Goal: Task Accomplishment & Management: Manage account settings

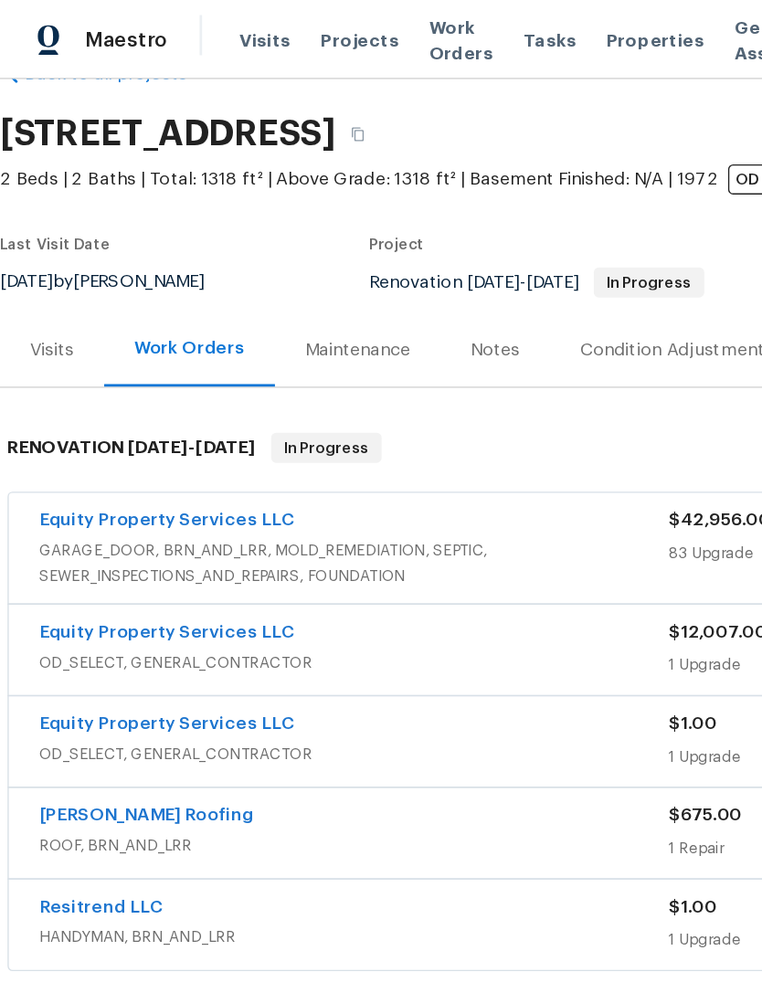
scroll to position [48, 0]
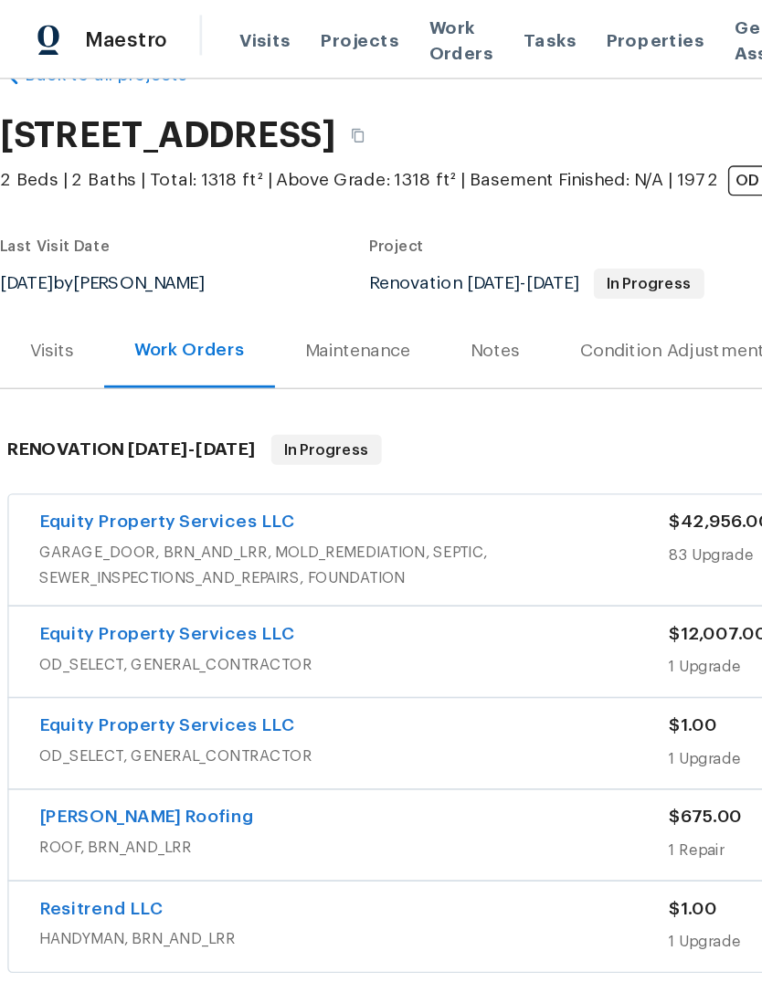
click at [76, 394] on span "GARAGE_DOOR, BRN_AND_LRR, MOLD_REMEDIATION, SEPTIC, SEWER_INSPECTIONS_AND_REPAI…" at bounding box center [257, 411] width 458 height 37
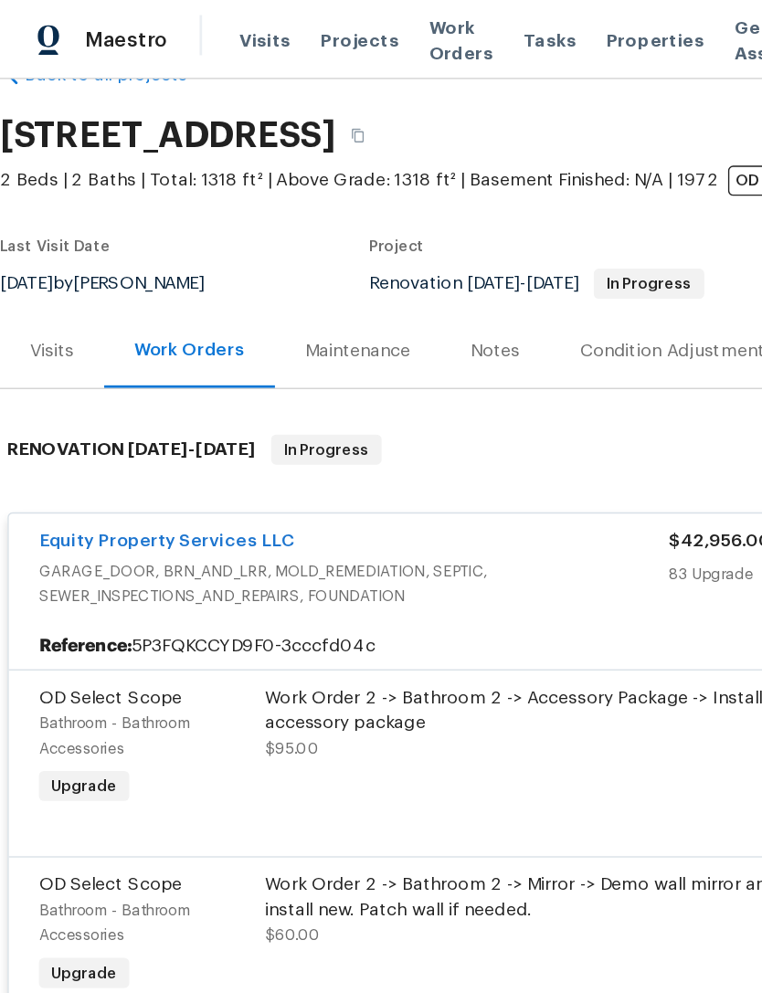
click at [81, 393] on link "Equity Property Services LLC" at bounding box center [121, 393] width 186 height 13
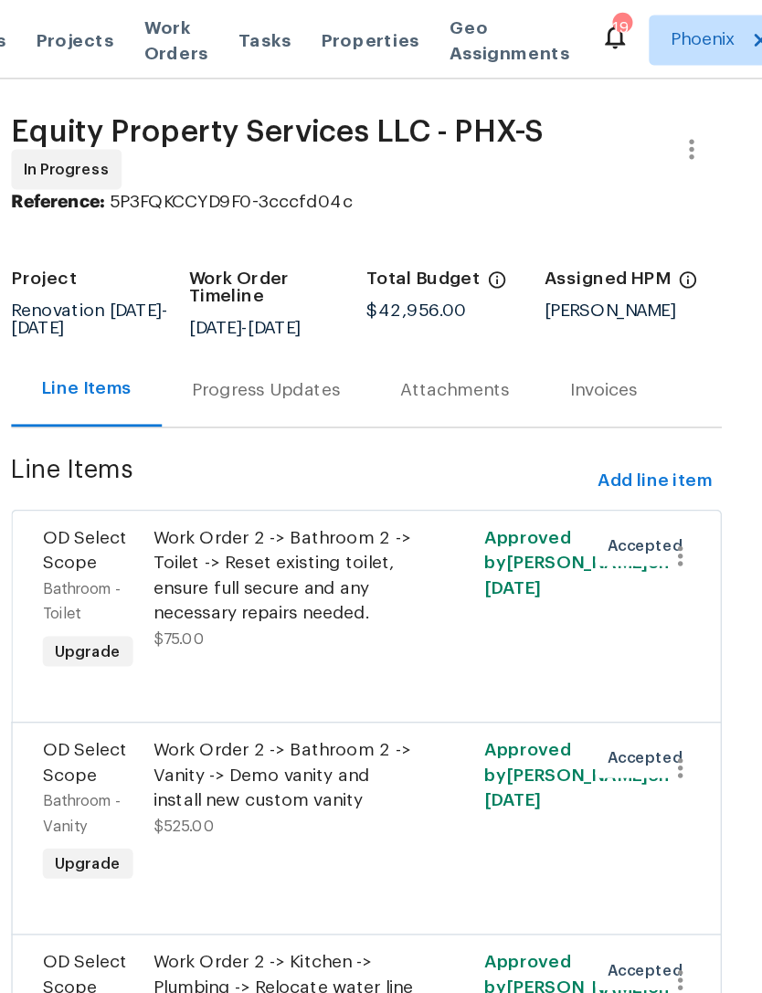
scroll to position [-1, 0]
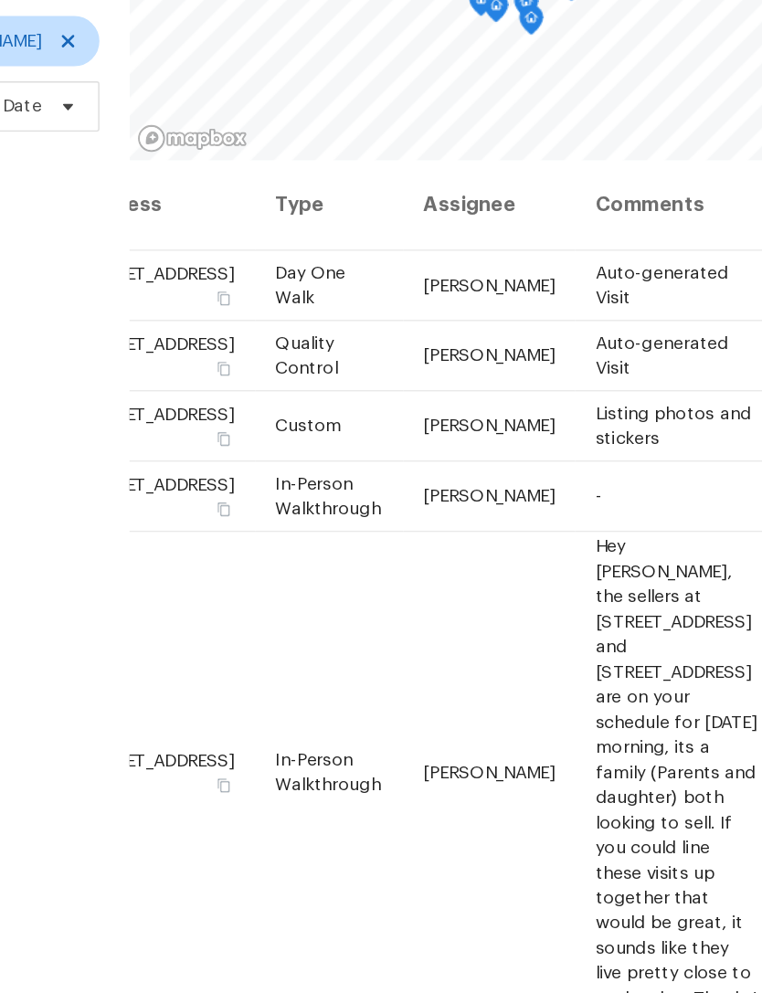
scroll to position [1, 158]
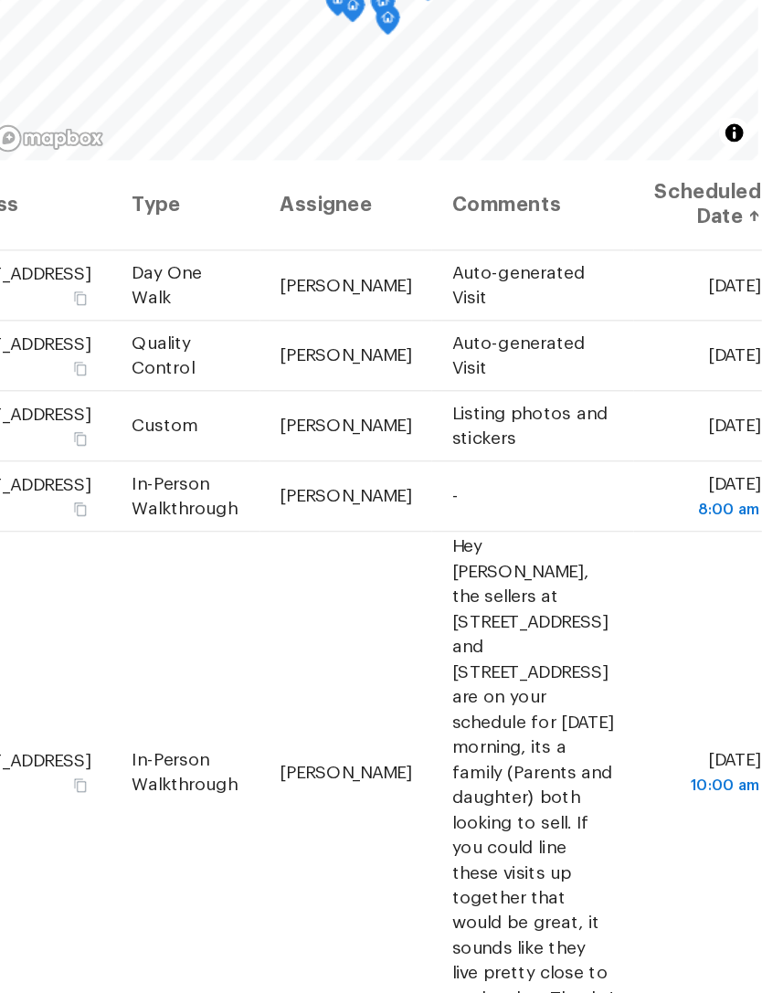
click at [0, 0] on icon at bounding box center [0, 0] width 0 height 0
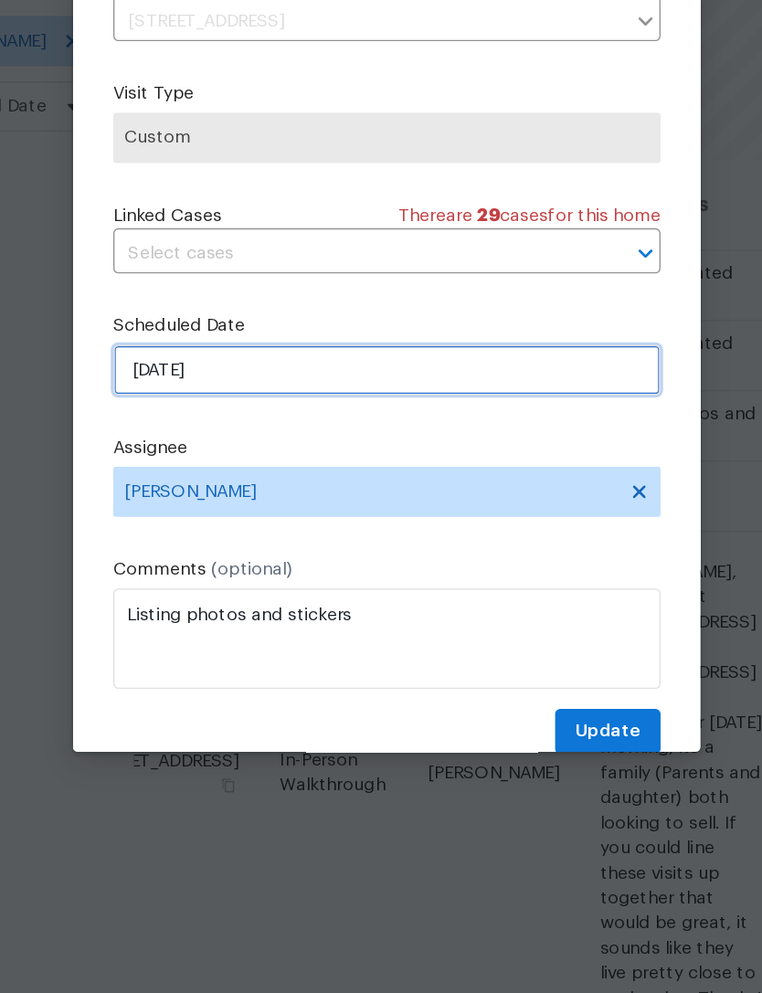
click at [280, 521] on input "9/23/2025" at bounding box center [381, 539] width 398 height 37
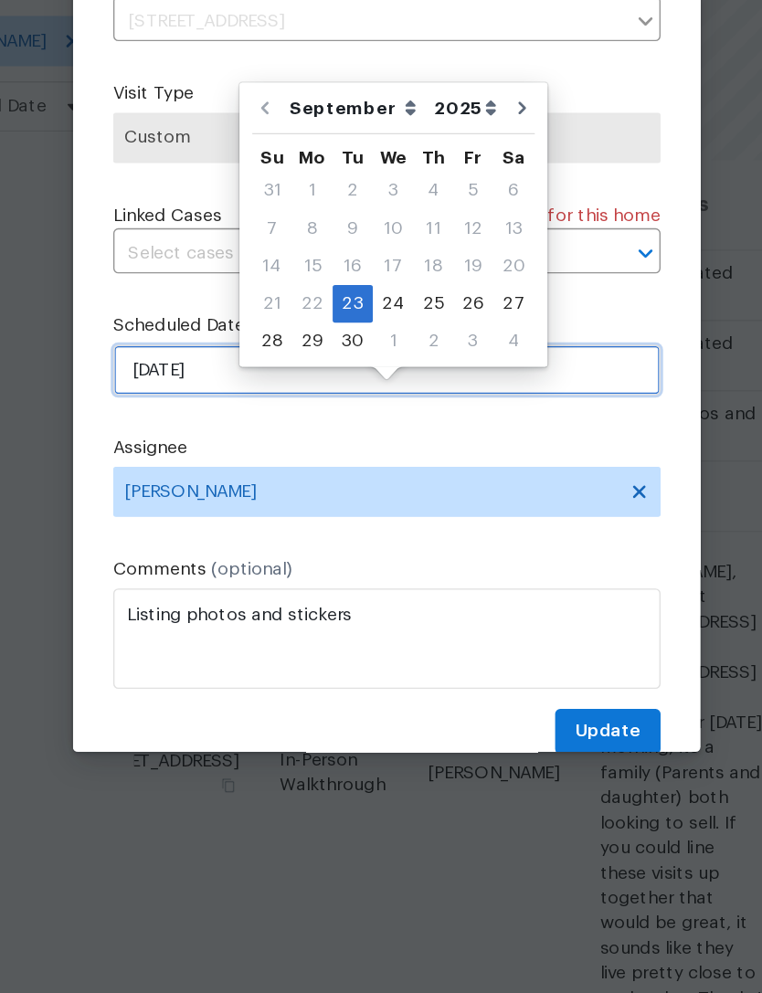
click at [279, 521] on input "9/23/2025" at bounding box center [381, 539] width 398 height 37
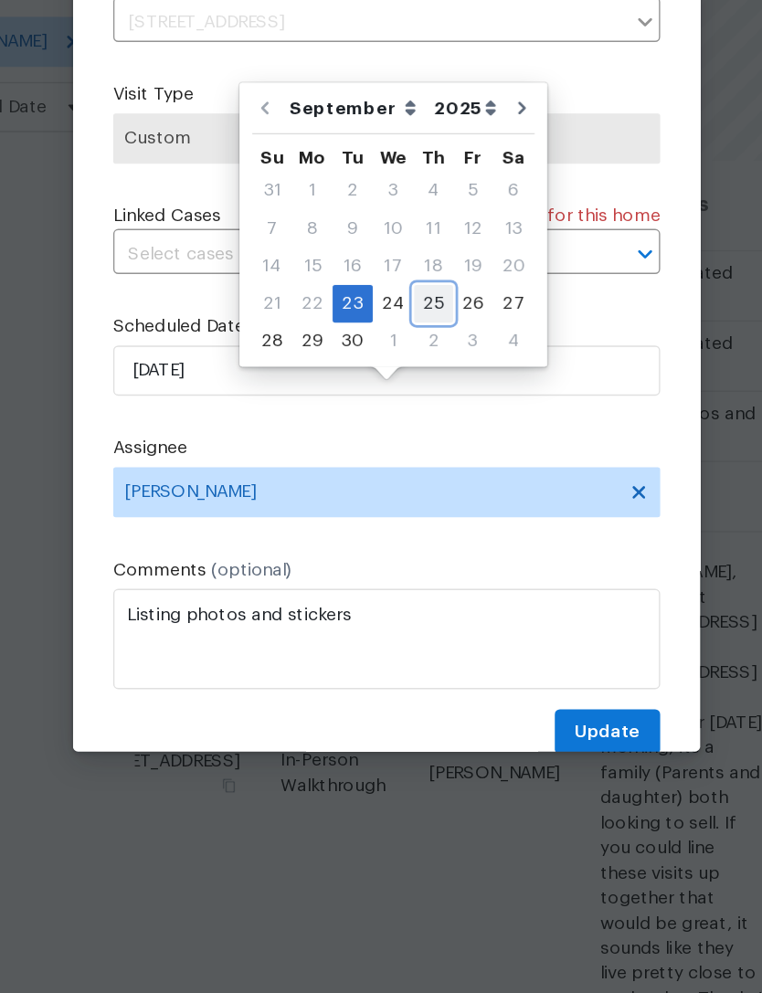
click at [401, 478] on div "25" at bounding box center [415, 491] width 28 height 26
type input "9/25/2025"
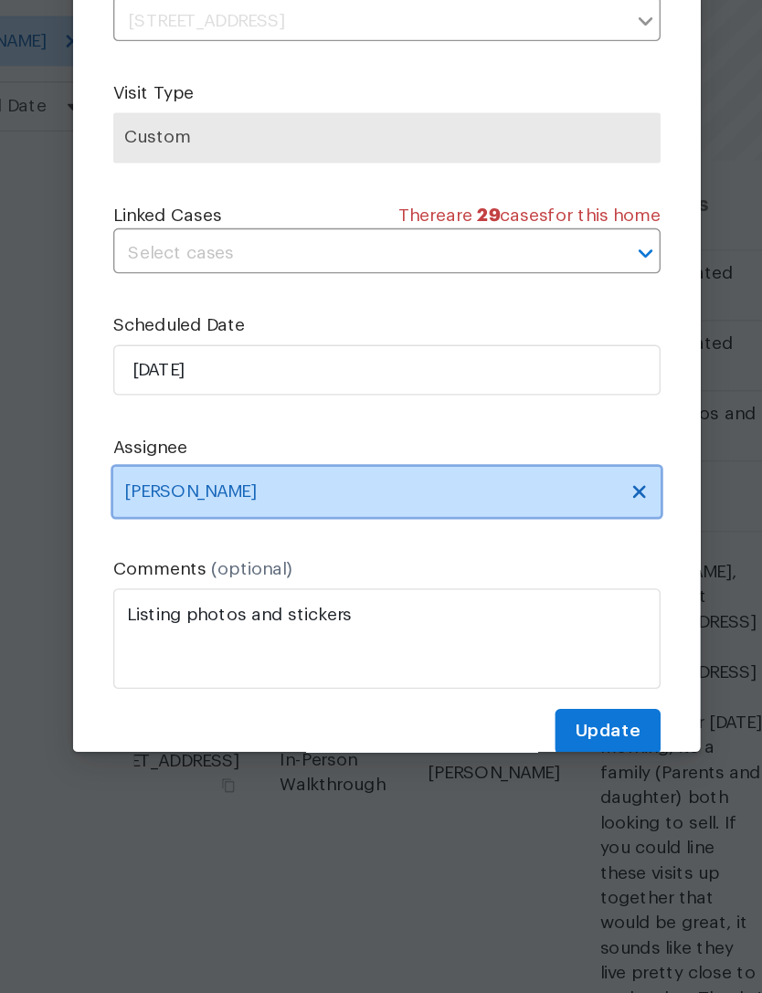
click at [288, 620] on span "[PERSON_NAME]" at bounding box center [369, 627] width 358 height 15
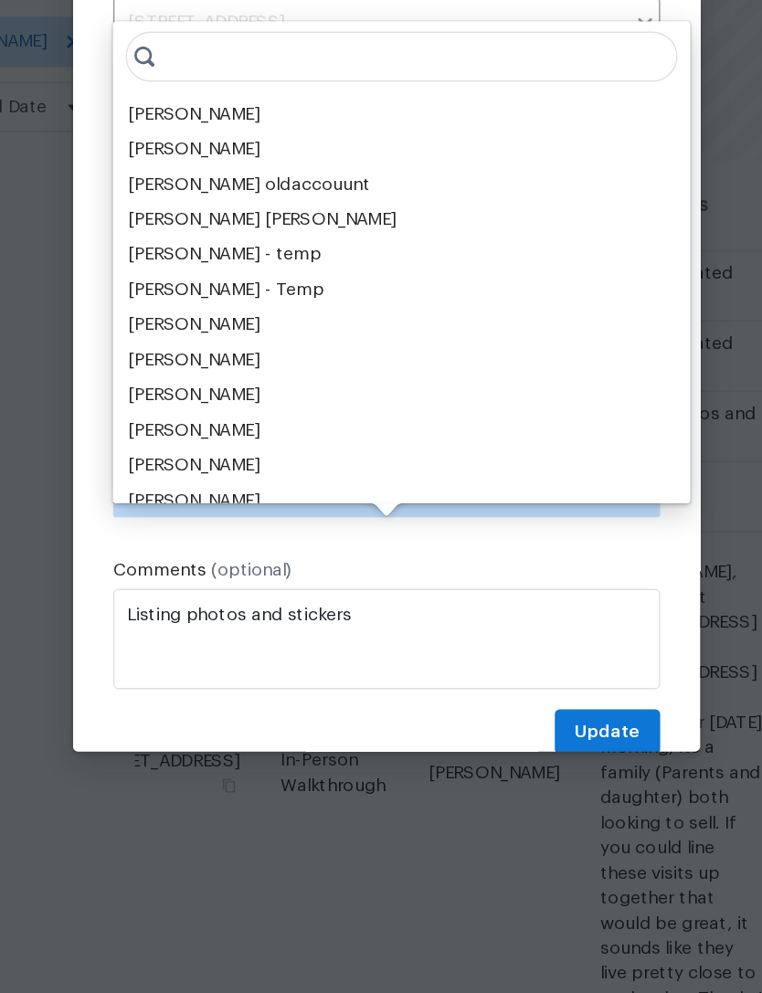
click at [193, 343] on div "[PERSON_NAME]" at bounding box center [241, 352] width 96 height 18
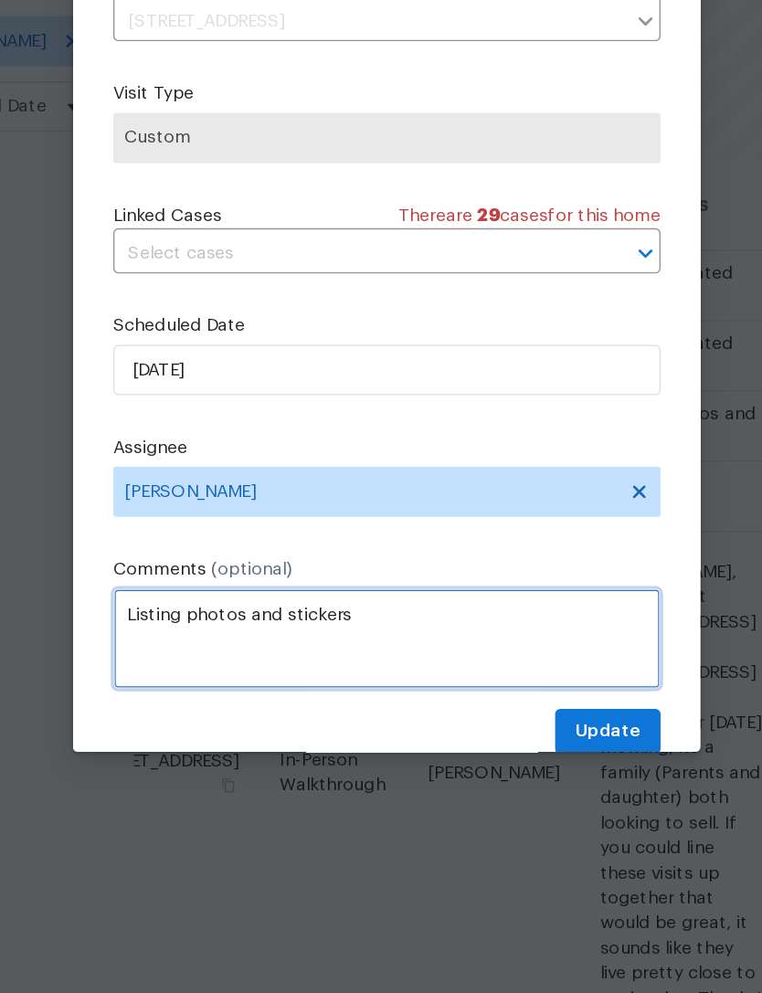
click at [344, 698] on textarea "Listing photos and stickers" at bounding box center [381, 734] width 398 height 73
type textarea "Listing pho"
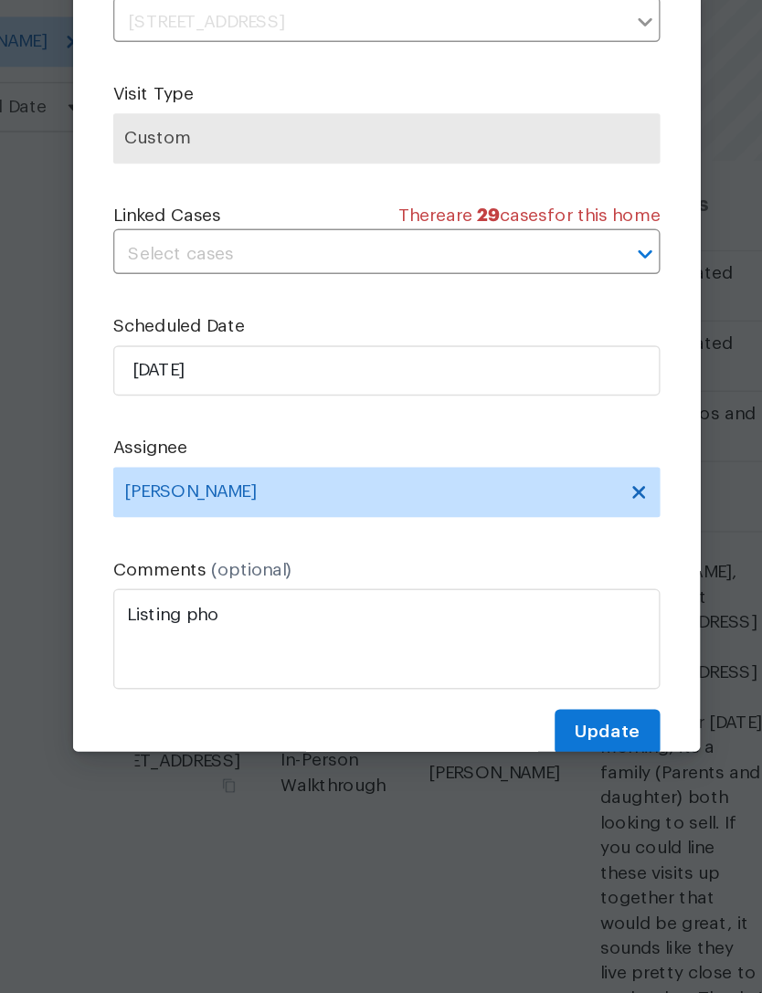
click at [530, 247] on div at bounding box center [381, 496] width 762 height 993
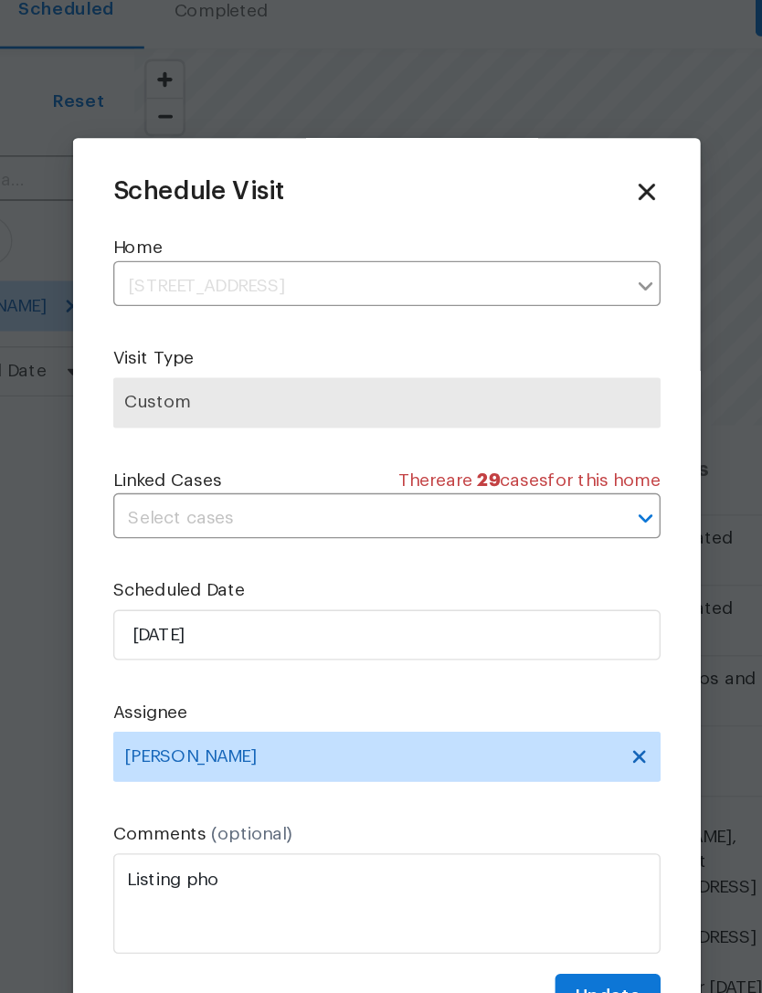
scroll to position [0, 0]
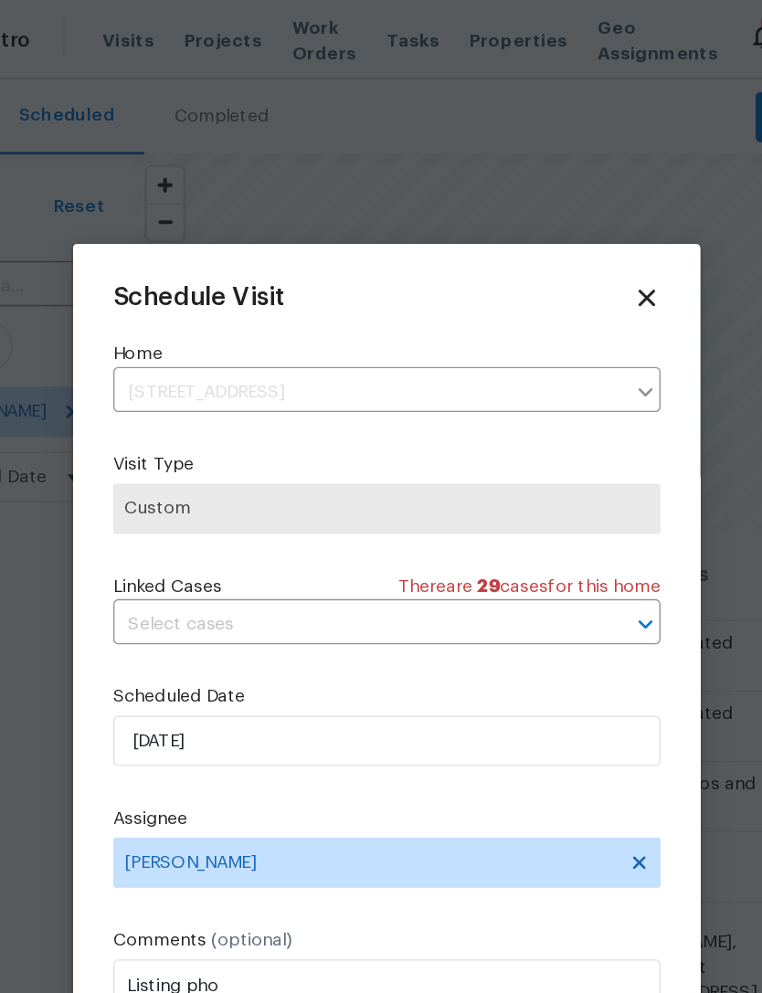
click at [560, 211] on icon at bounding box center [570, 216] width 20 height 20
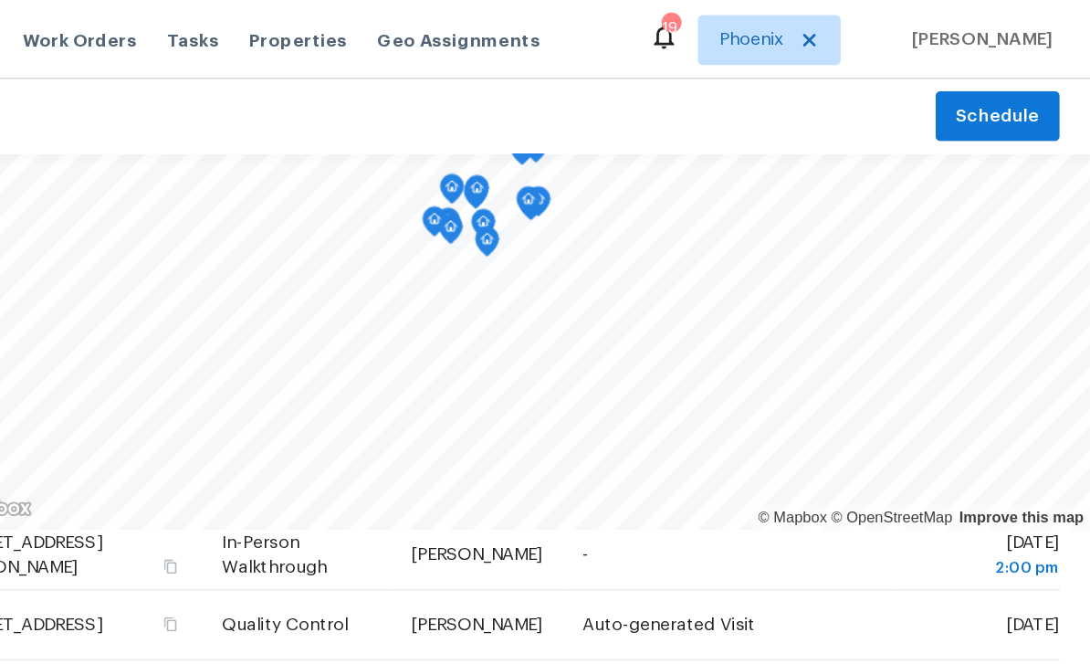
scroll to position [345, 0]
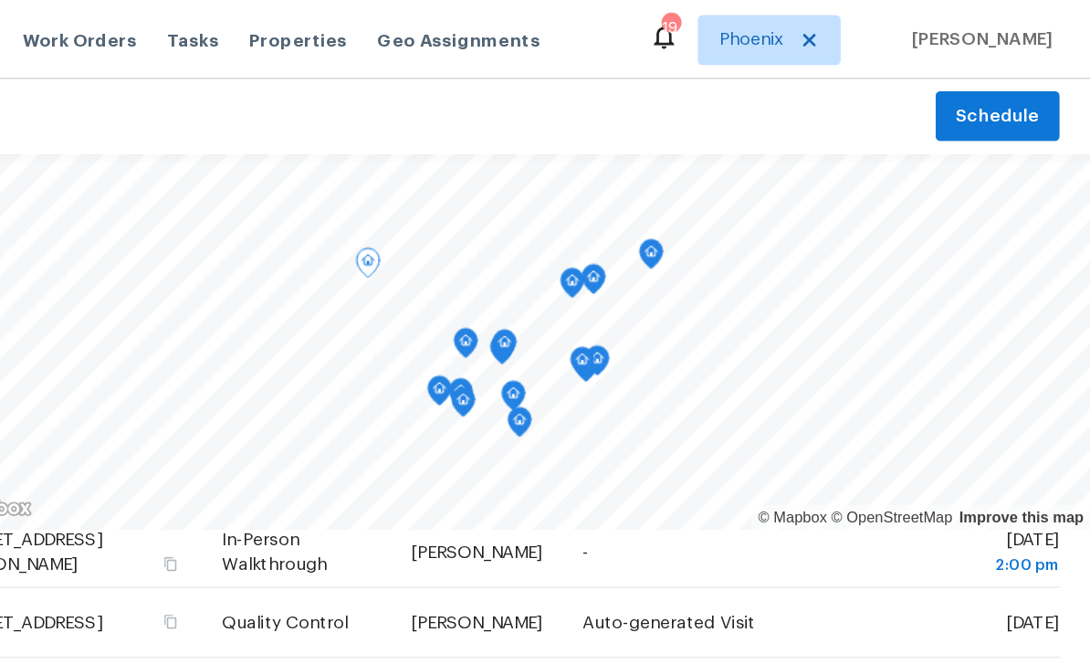
click at [0, 0] on icon at bounding box center [0, 0] width 0 height 0
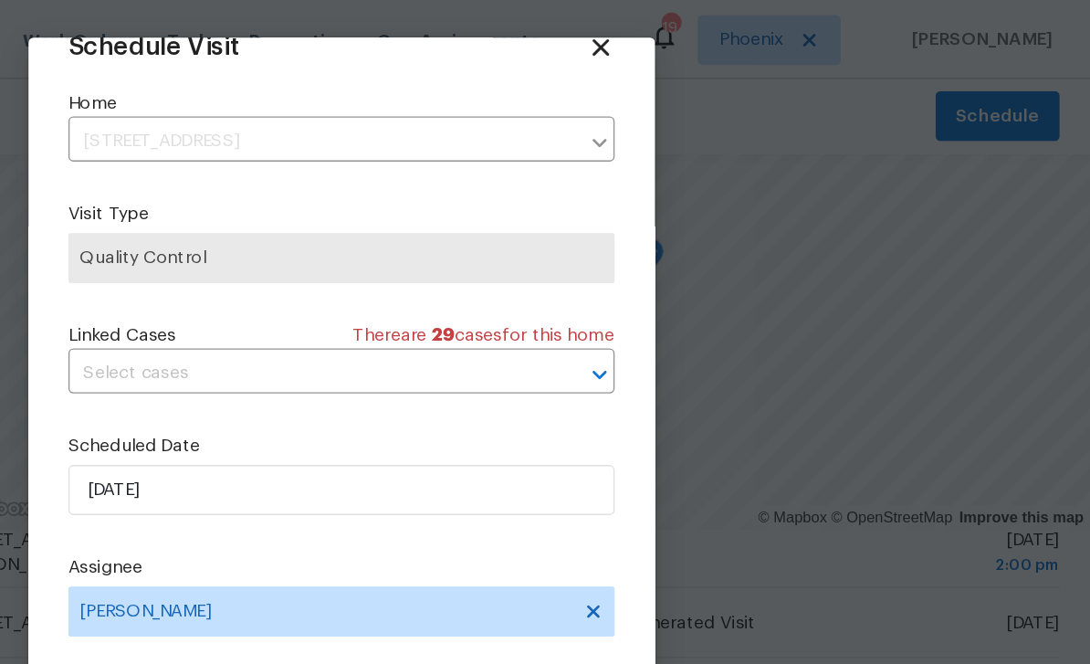
scroll to position [36, 0]
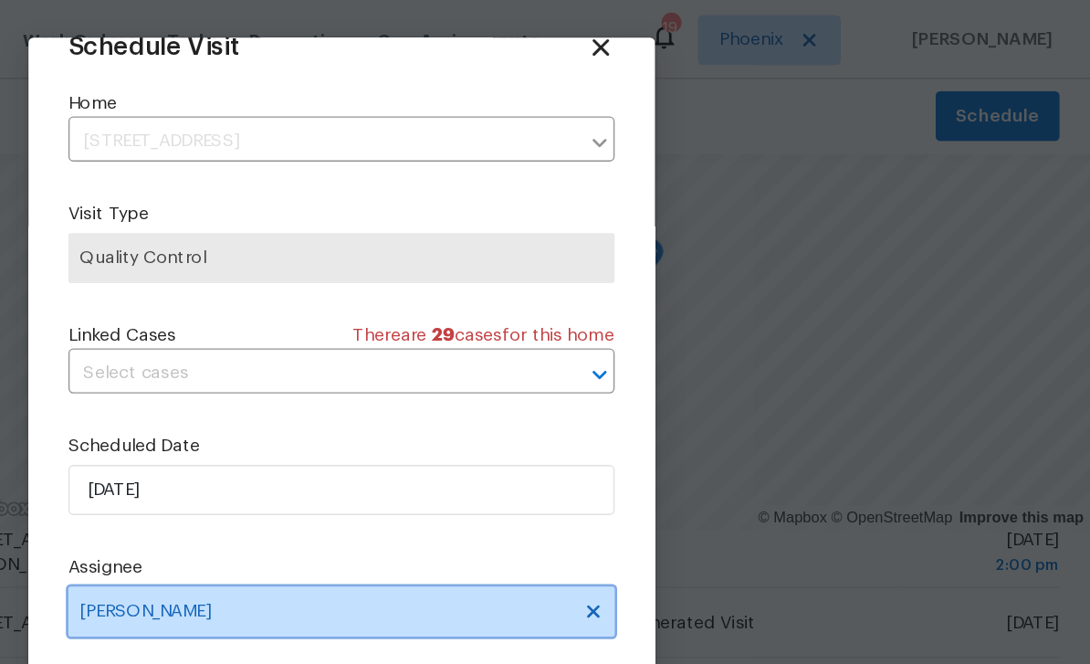
click at [354, 450] on span "[PERSON_NAME]" at bounding box center [533, 445] width 358 height 15
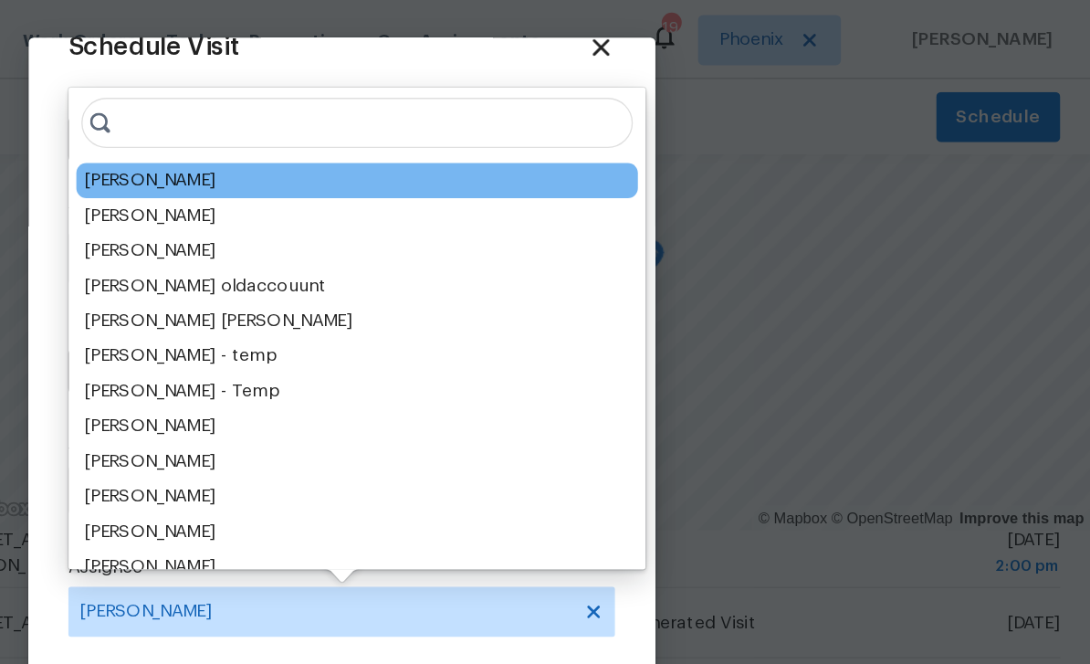
click at [357, 155] on div "[PERSON_NAME]" at bounding box center [405, 157] width 96 height 18
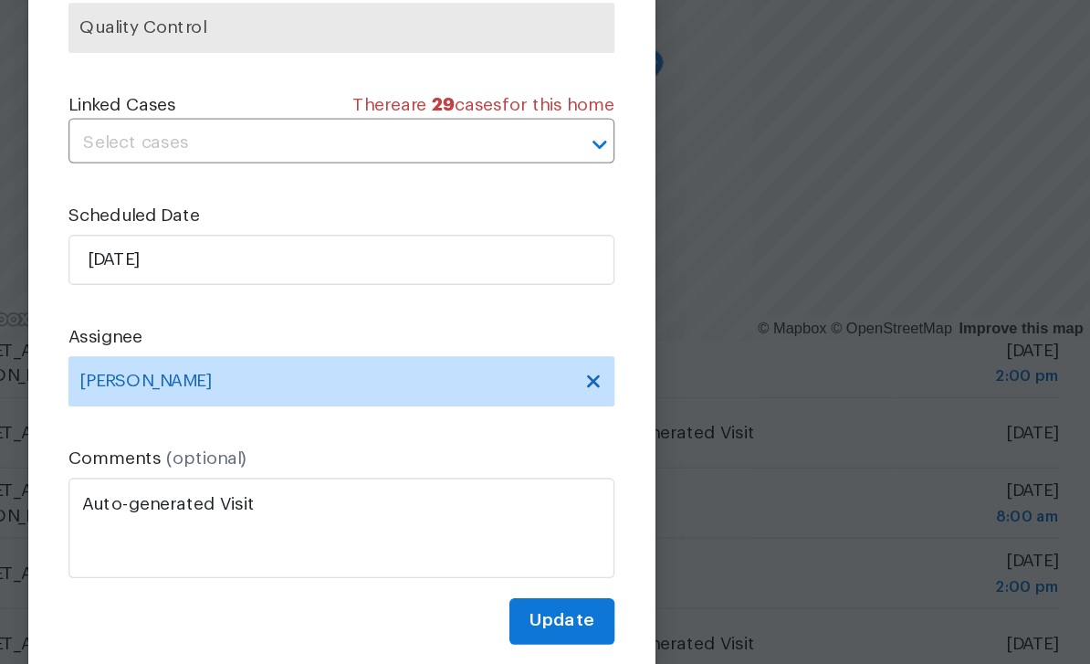
scroll to position [58, 0]
click at [682, 579] on span "Update" at bounding box center [705, 590] width 47 height 23
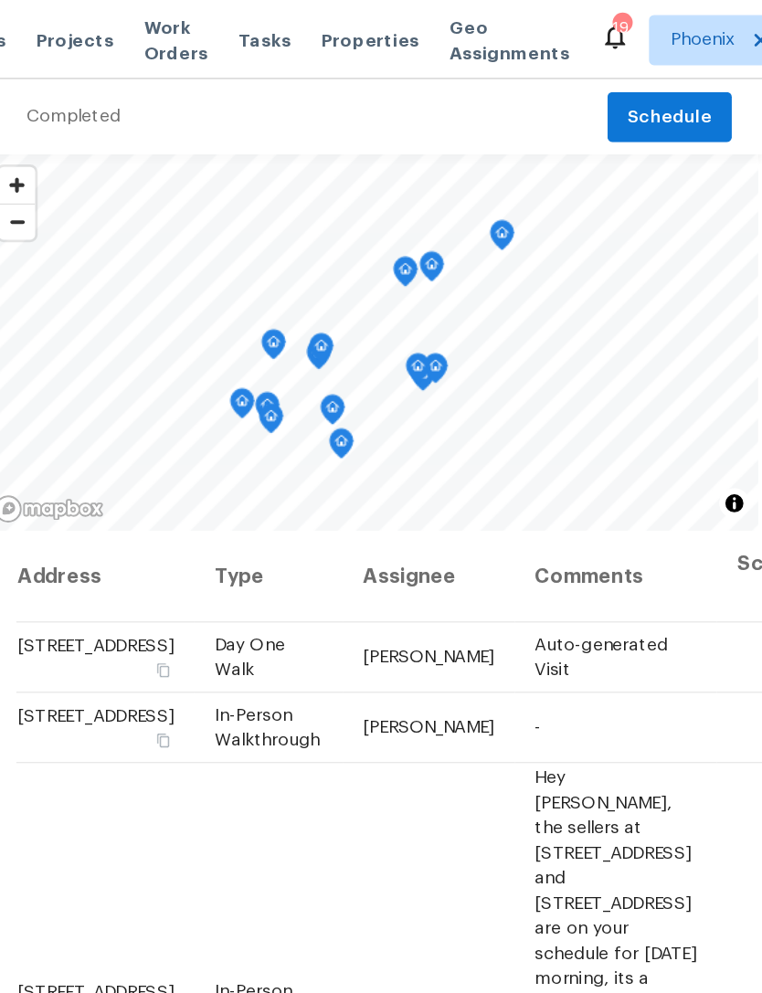
scroll to position [0, 0]
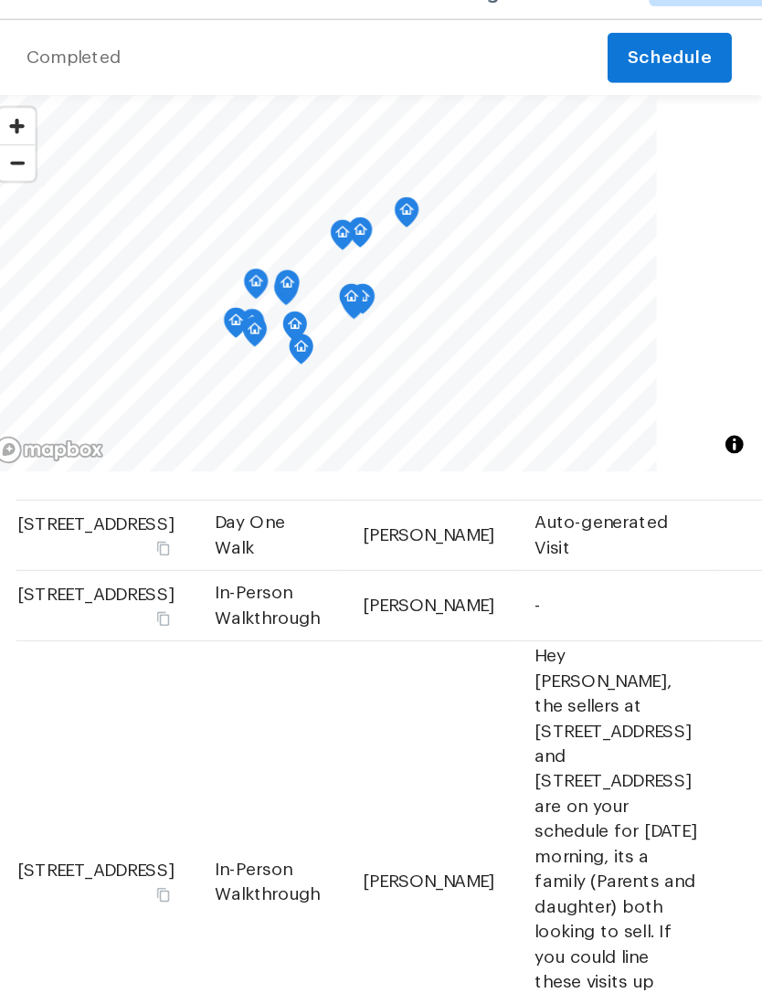
scroll to position [26, 0]
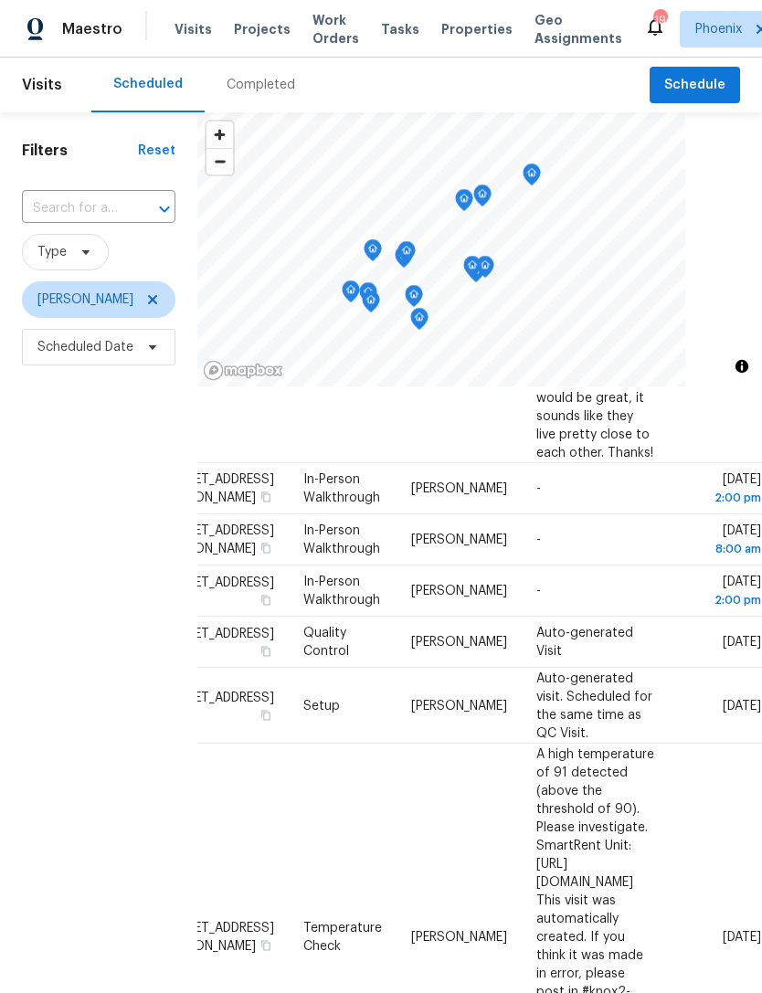
scroll to position [443, 153]
click at [0, 0] on icon at bounding box center [0, 0] width 0 height 0
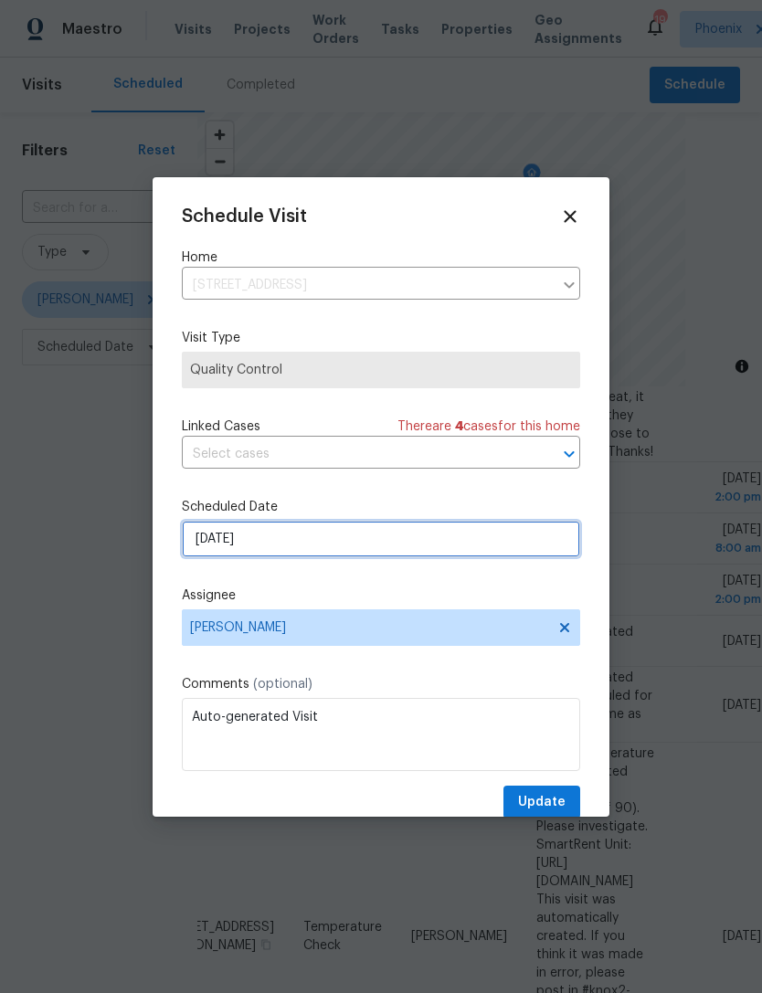
click at [406, 549] on input "[DATE]" at bounding box center [381, 539] width 398 height 37
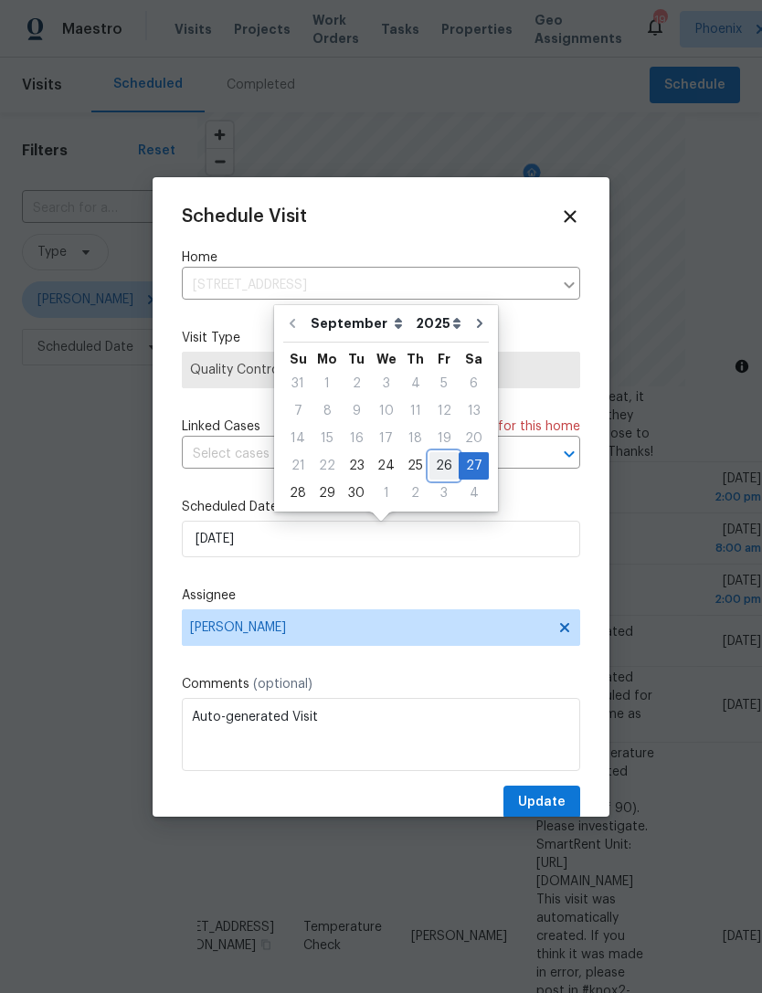
click at [438, 464] on div "26" at bounding box center [443, 466] width 29 height 26
type input "[DATE]"
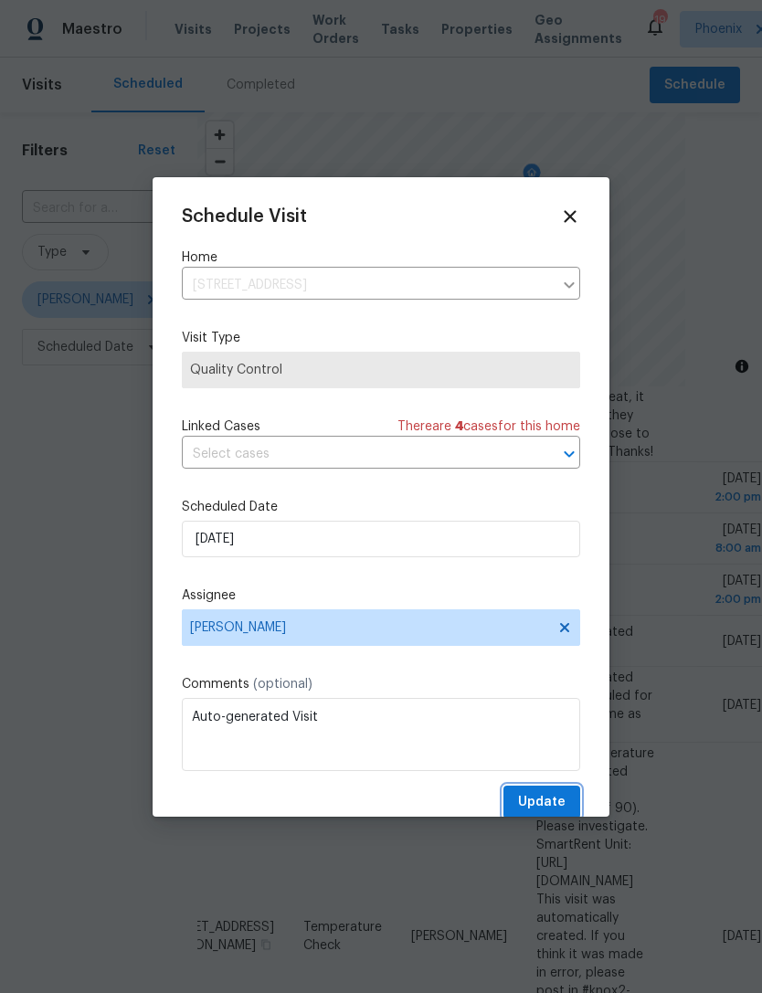
click at [542, 806] on span "Update" at bounding box center [541, 802] width 47 height 23
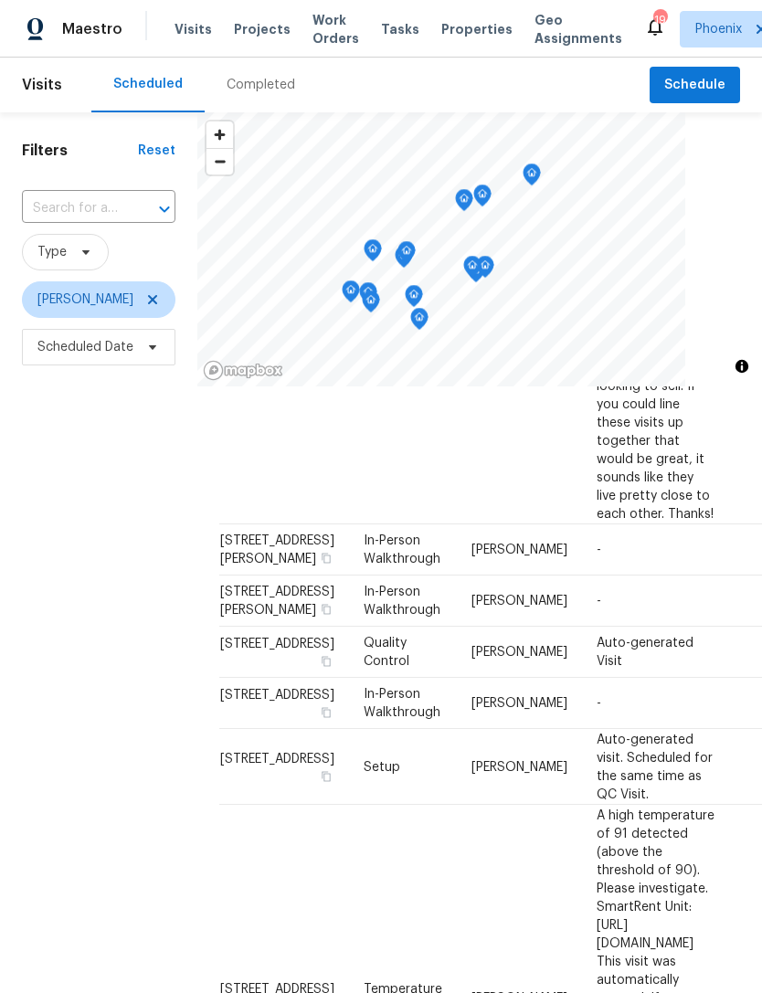
scroll to position [381, 0]
click at [701, 79] on span "Schedule" at bounding box center [694, 85] width 61 height 23
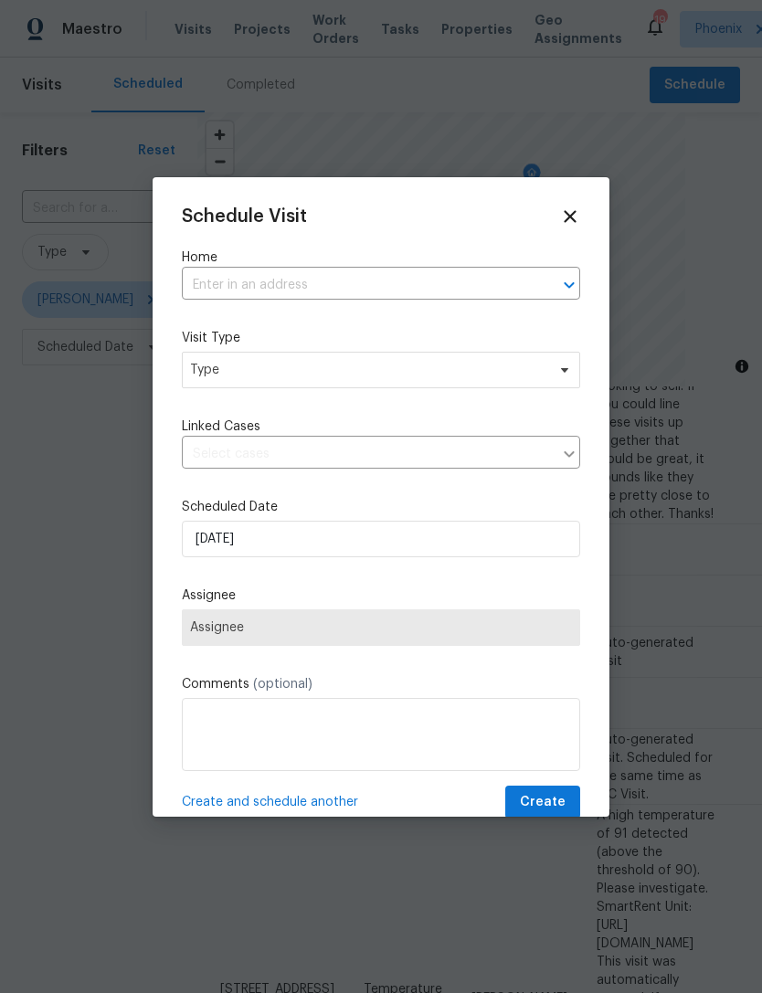
click at [414, 281] on input "text" at bounding box center [355, 285] width 347 height 28
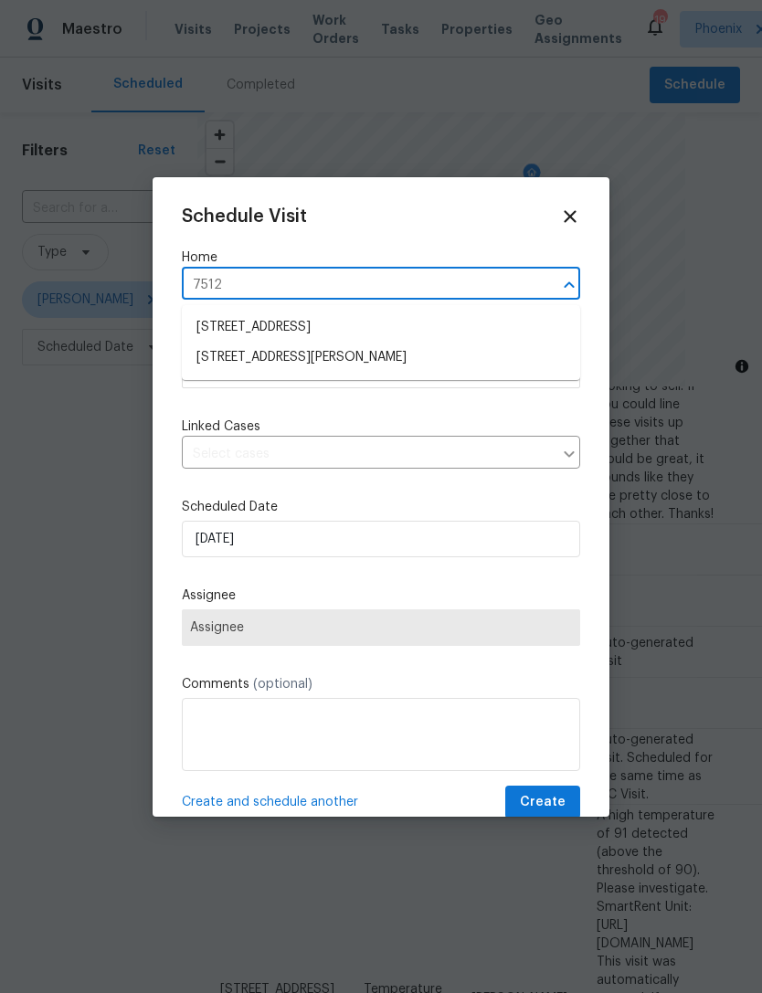
type input "7512"
click at [572, 216] on icon at bounding box center [569, 216] width 12 height 12
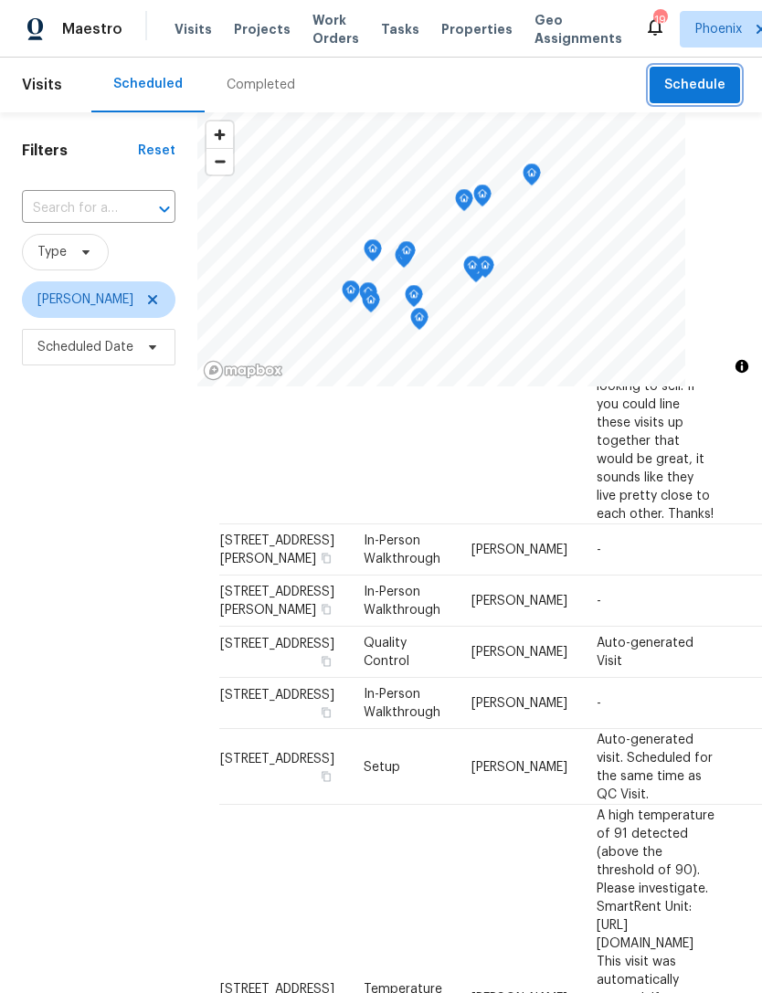
click at [691, 84] on span "Schedule" at bounding box center [694, 85] width 61 height 23
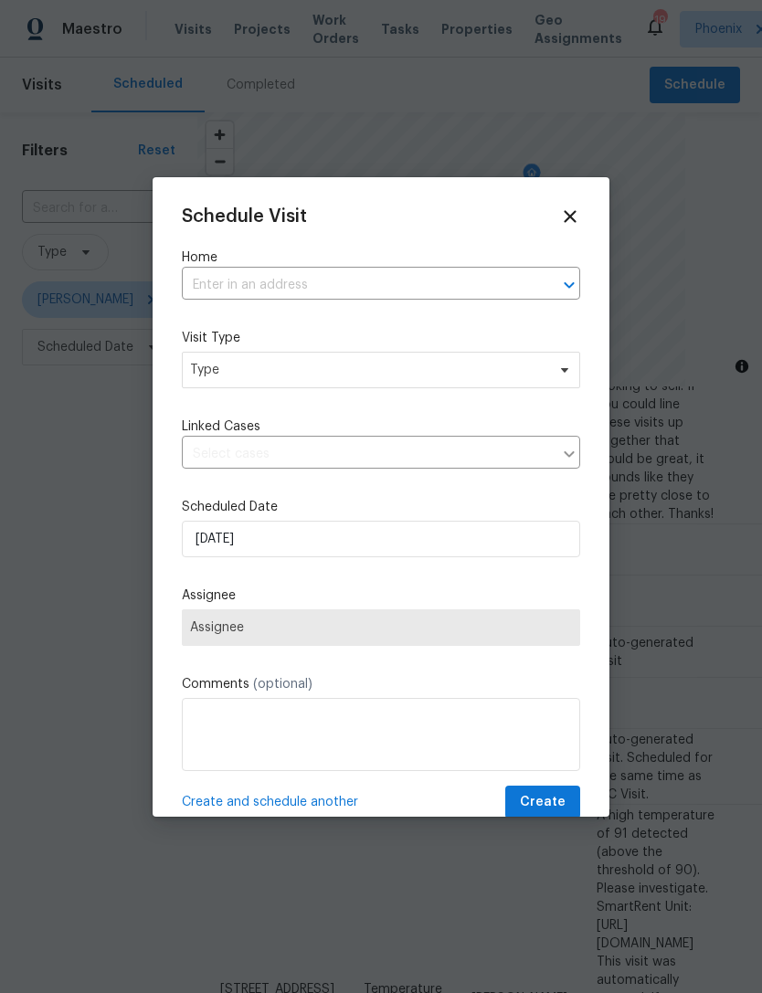
click at [436, 278] on input "text" at bounding box center [355, 285] width 347 height 28
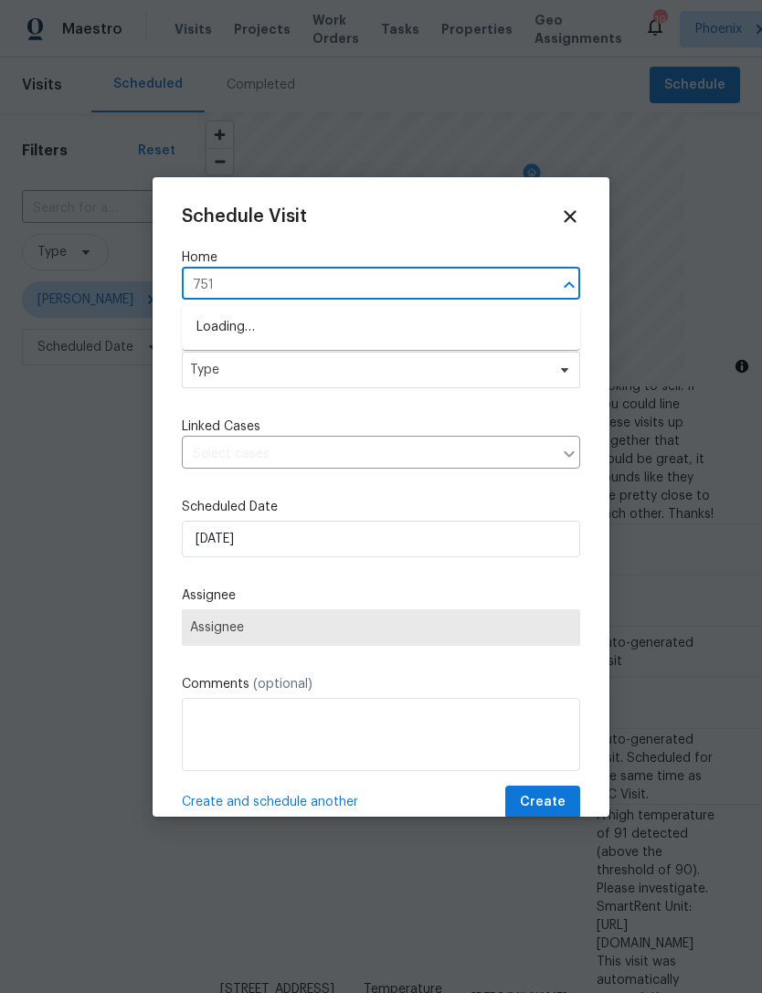
type input "7511"
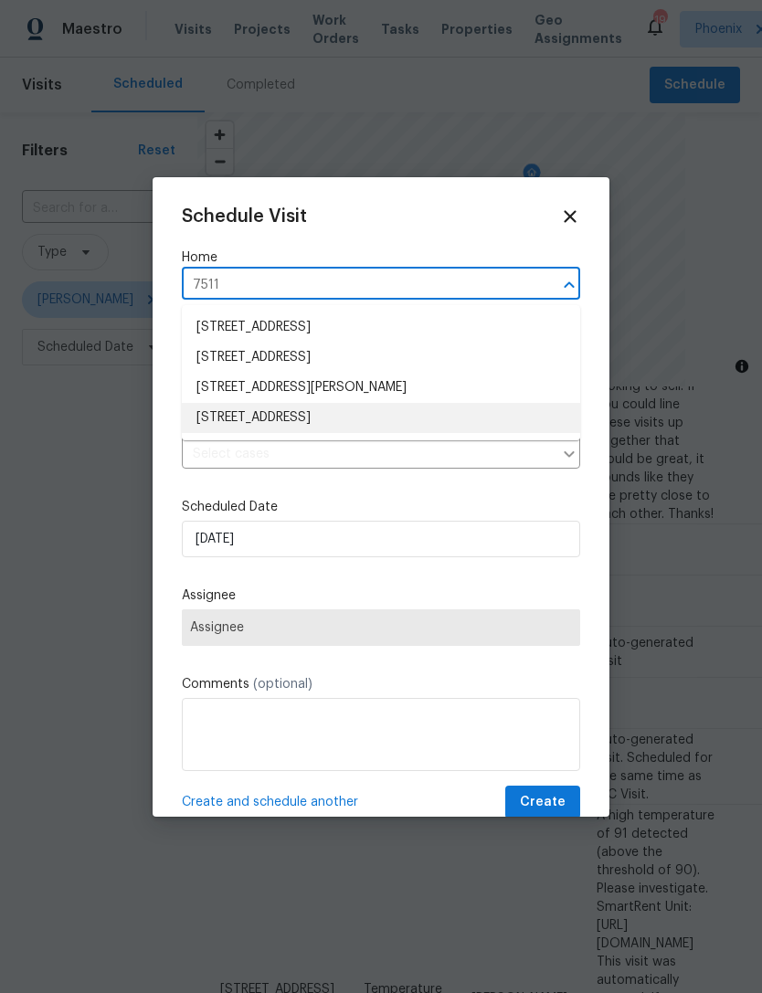
click at [367, 418] on li "7511 S 12th Ave, Phoenix, AZ 85041" at bounding box center [381, 418] width 398 height 30
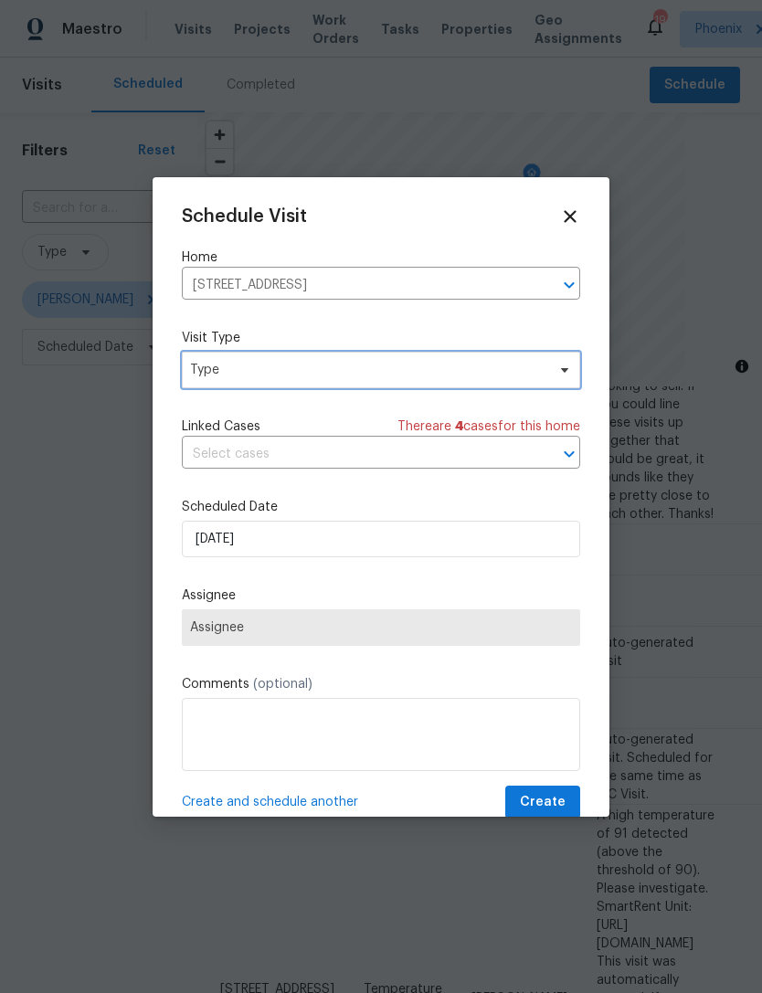
click at [380, 369] on span "Type" at bounding box center [367, 370] width 355 height 18
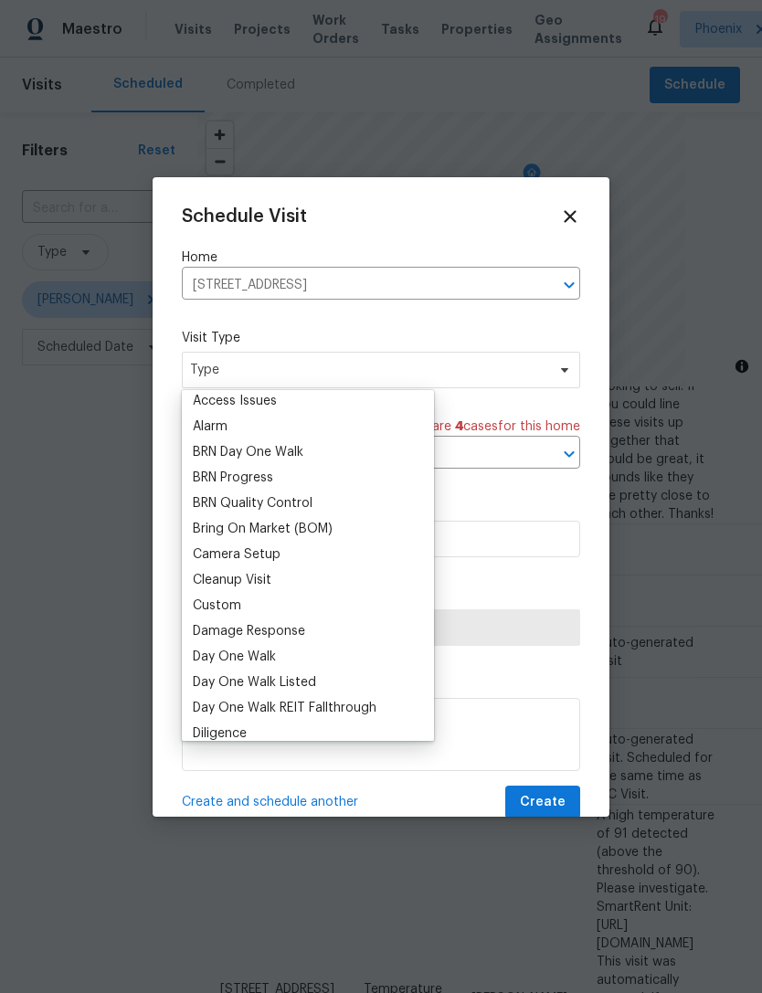
scroll to position [105, 0]
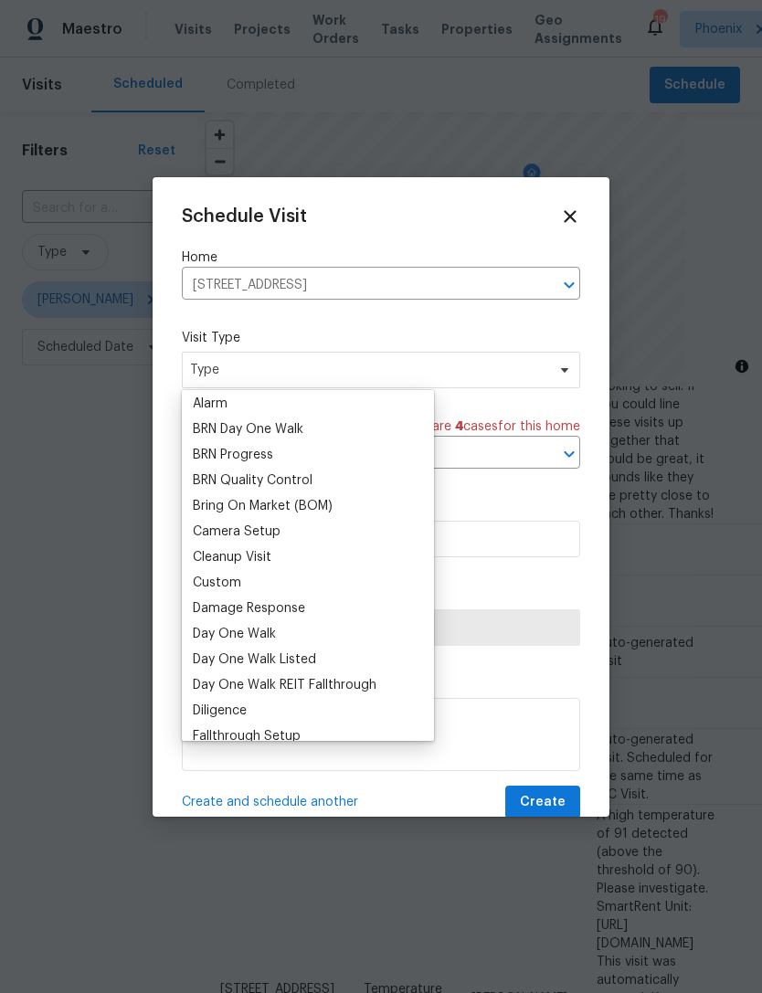
click at [239, 587] on div "Custom" at bounding box center [217, 582] width 48 height 18
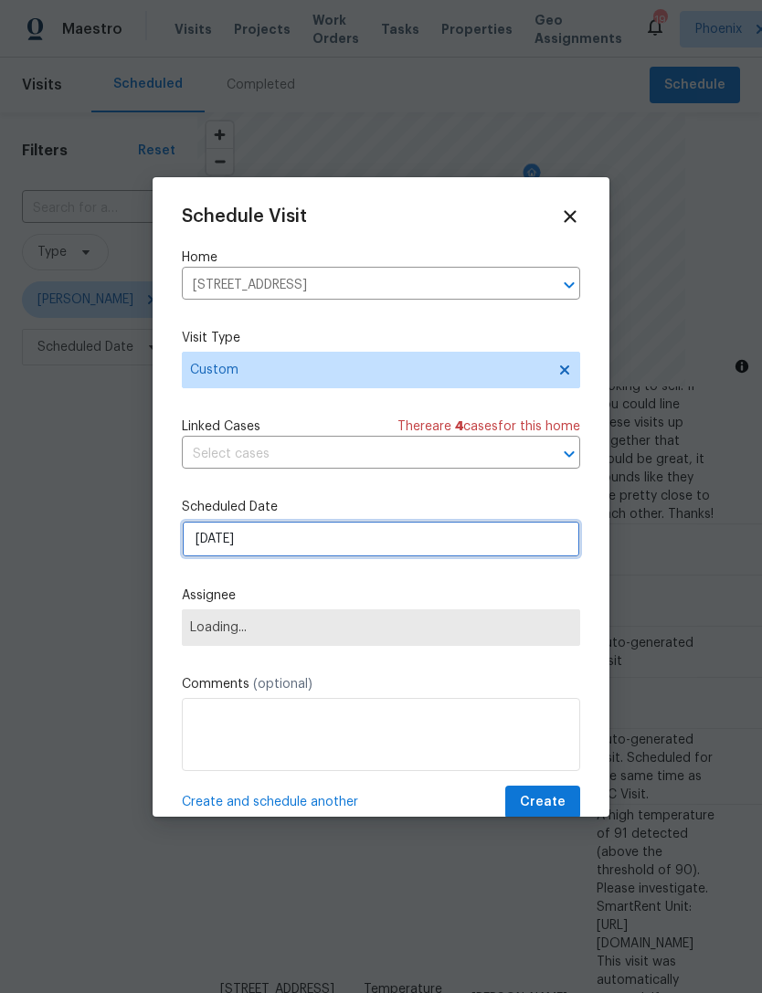
click at [321, 545] on input "9/23/2025" at bounding box center [381, 539] width 398 height 37
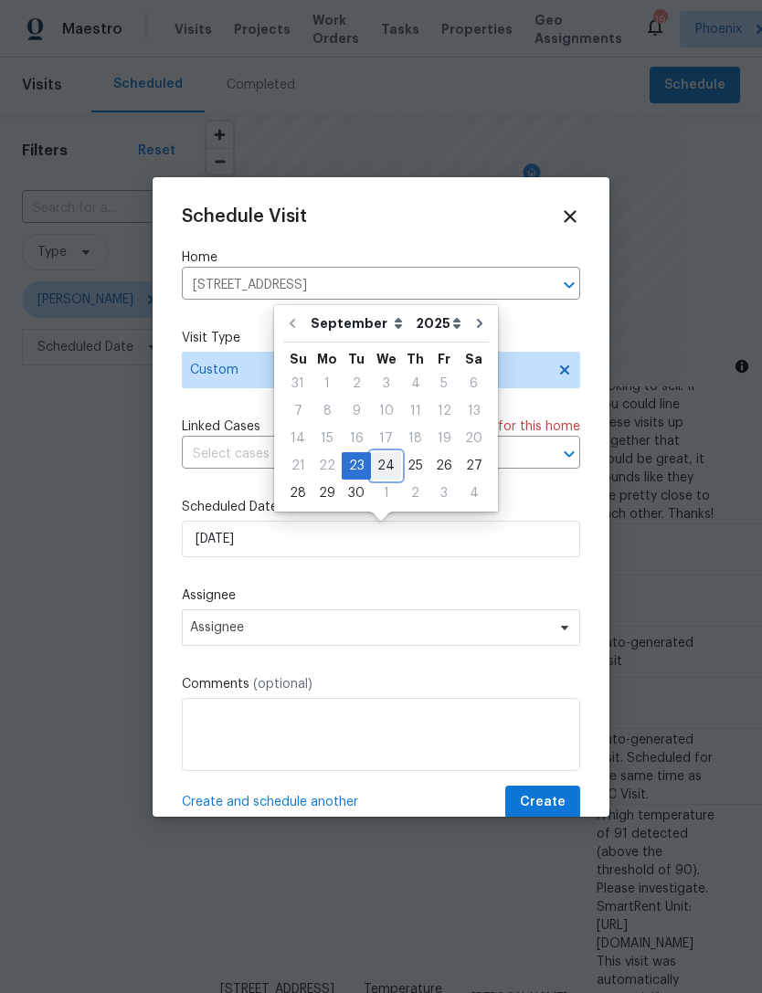
click at [382, 468] on div "24" at bounding box center [386, 466] width 30 height 26
type input "9/24/2025"
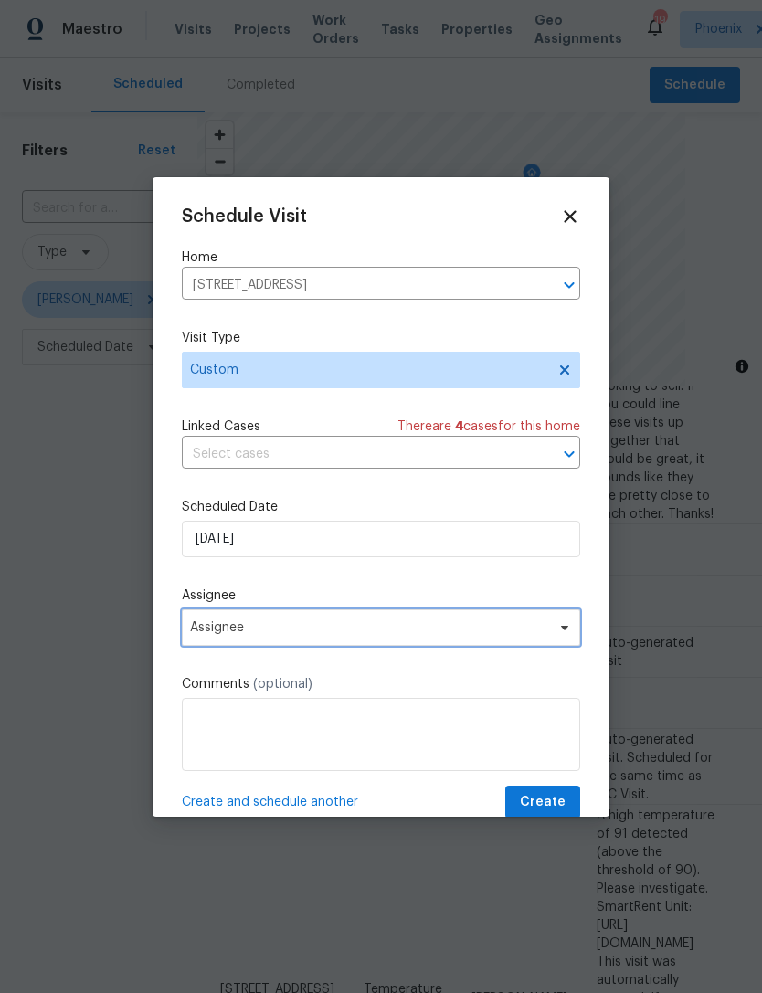
click at [350, 644] on span "Assignee" at bounding box center [381, 627] width 398 height 37
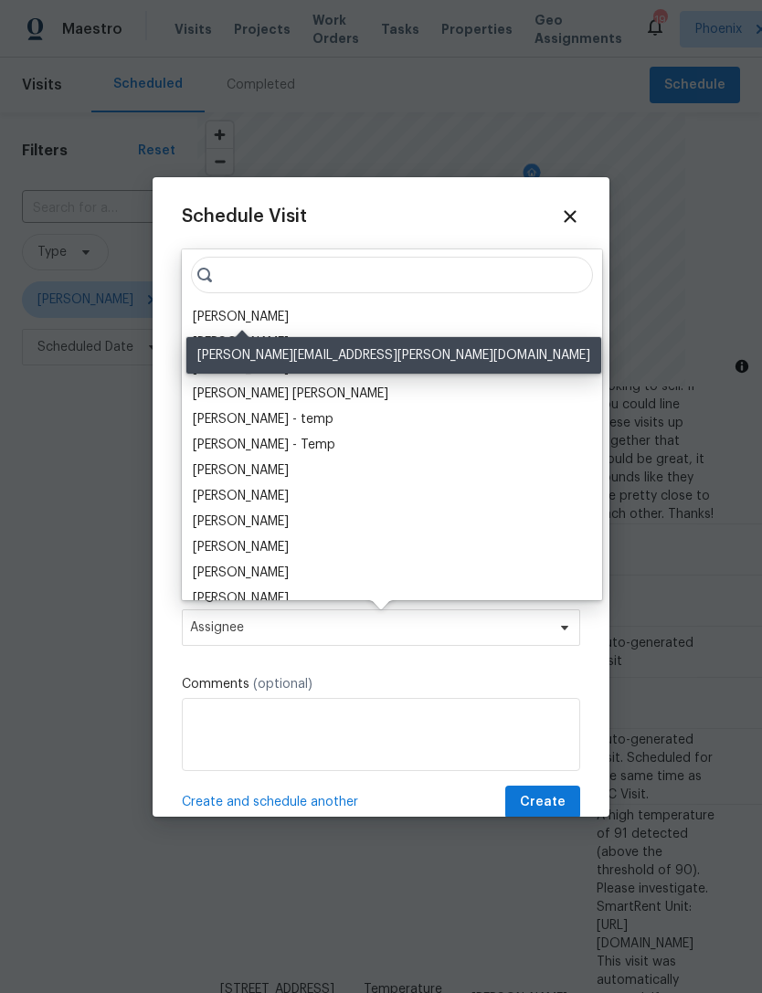
click at [251, 311] on div "[PERSON_NAME]" at bounding box center [241, 317] width 96 height 18
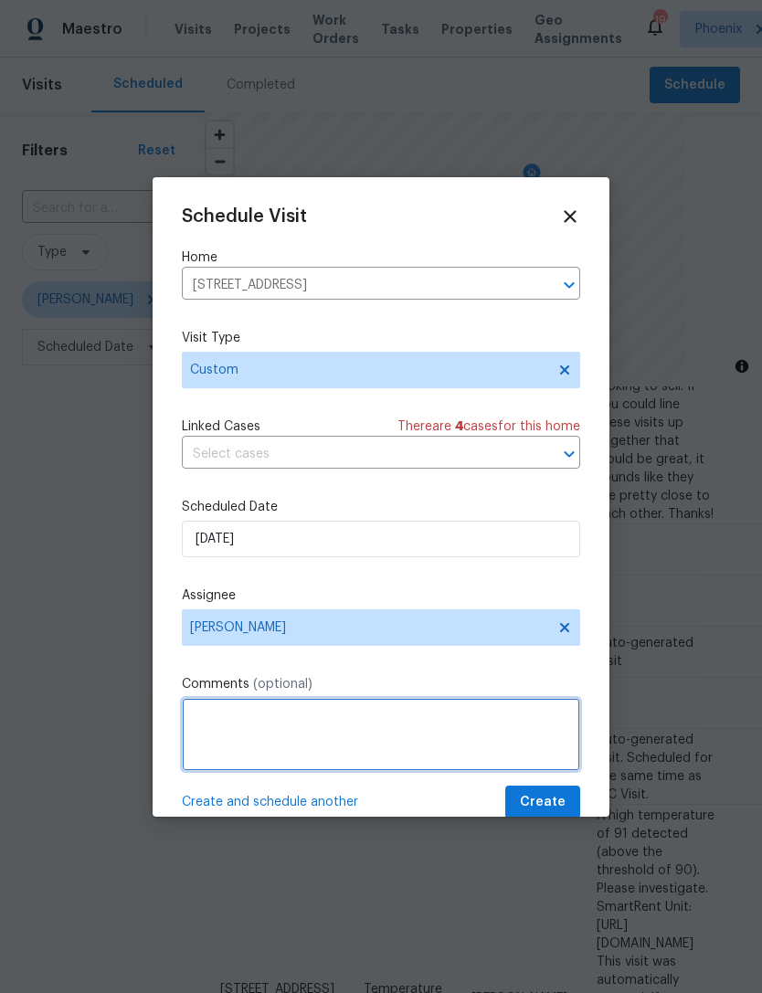
click at [389, 740] on textarea at bounding box center [381, 734] width 398 height 73
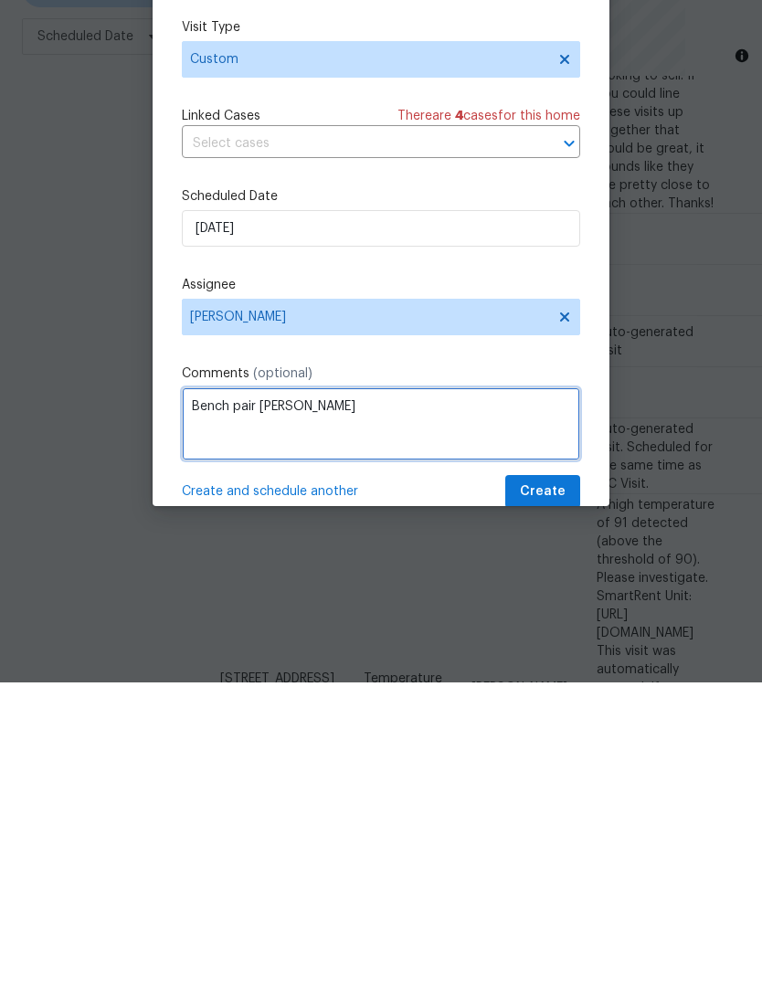
type textarea "Bench pair Knox"
click at [562, 791] on span "Create" at bounding box center [543, 802] width 46 height 23
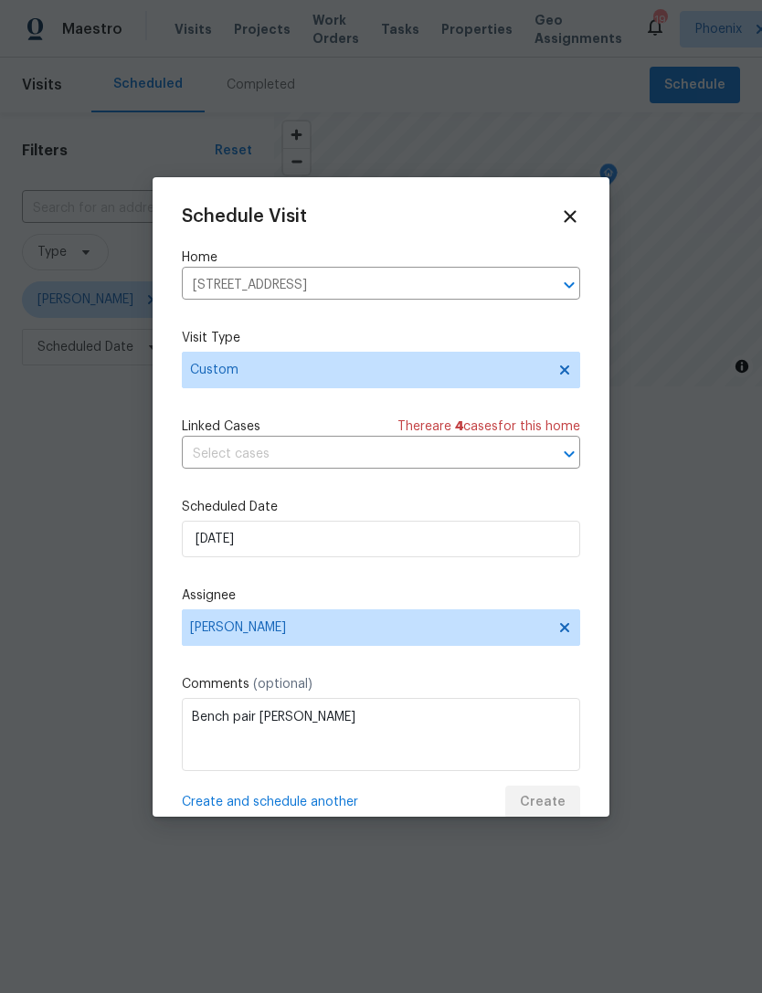
scroll to position [0, 0]
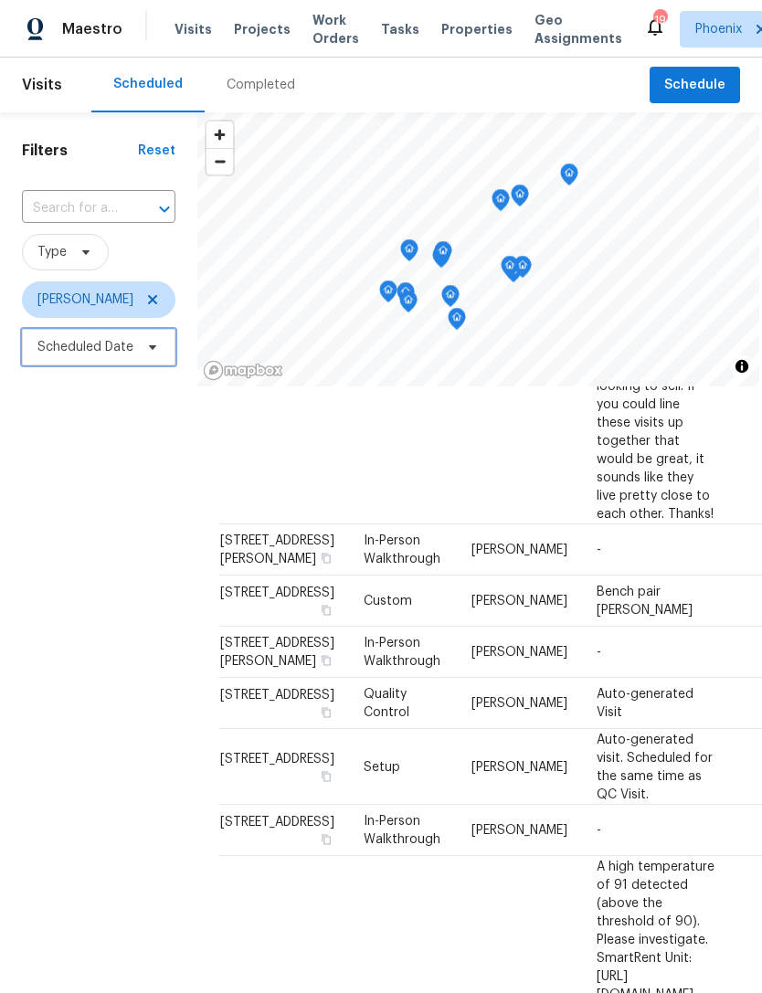
click at [47, 350] on span "Scheduled Date" at bounding box center [85, 347] width 96 height 18
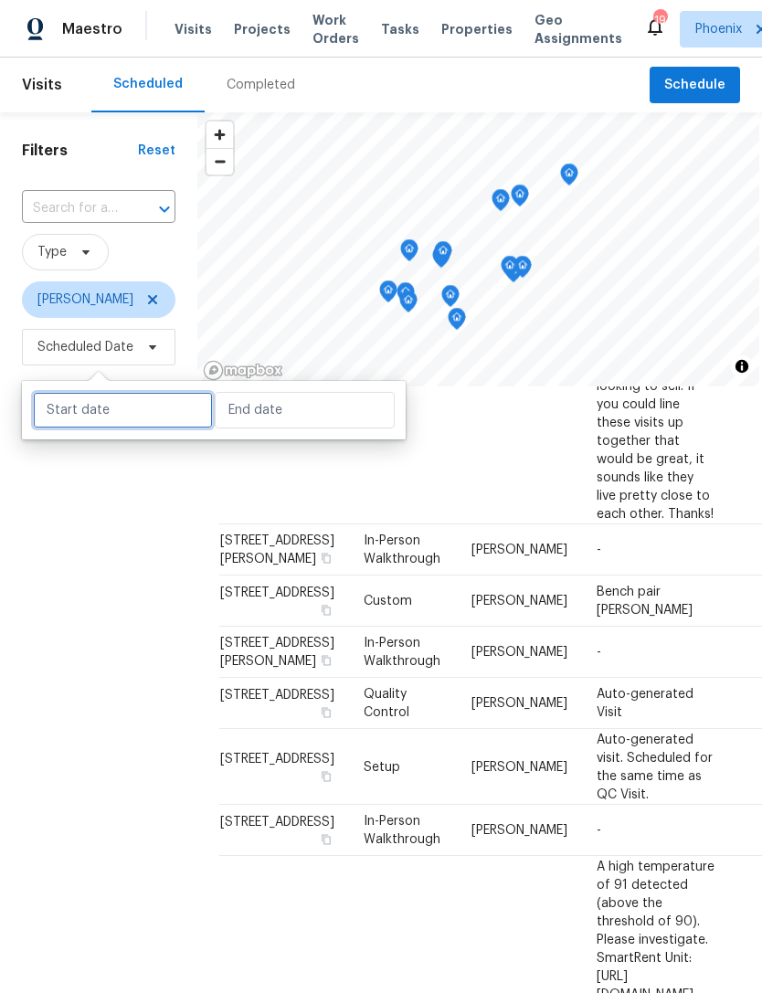
click at [73, 405] on input "text" at bounding box center [123, 410] width 180 height 37
select select "8"
select select "2025"
select select "9"
select select "2025"
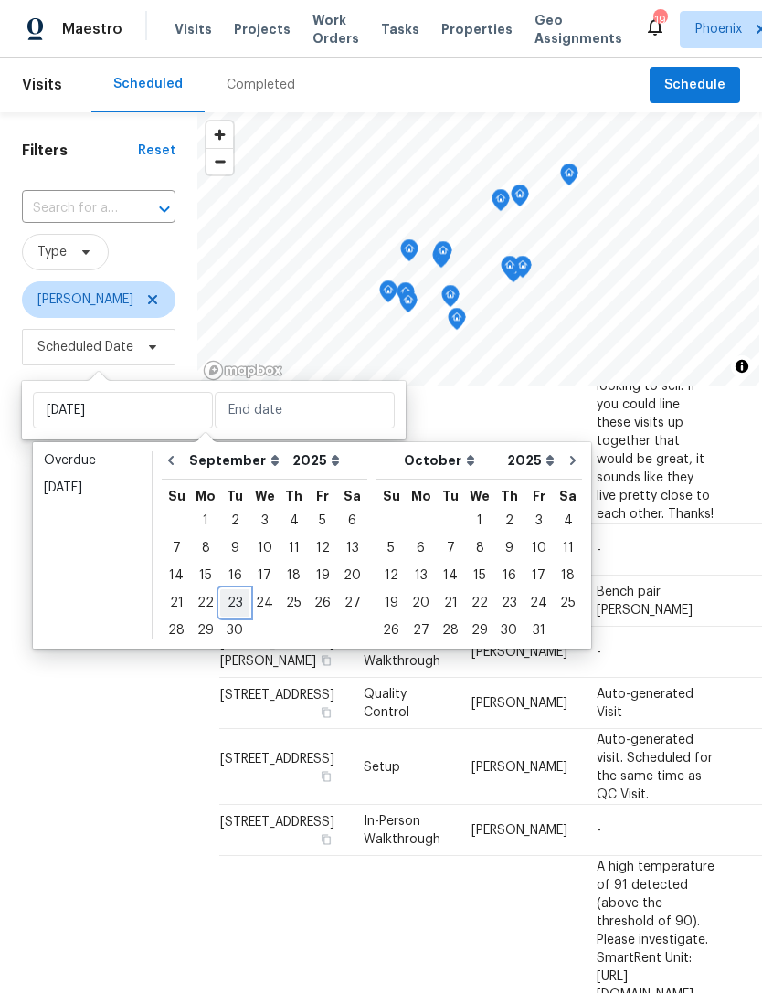
click at [237, 602] on div "23" at bounding box center [234, 603] width 29 height 26
type input "Tue, Sep 23"
click at [264, 601] on div "24" at bounding box center [264, 603] width 30 height 26
type input "Wed, Sep 24"
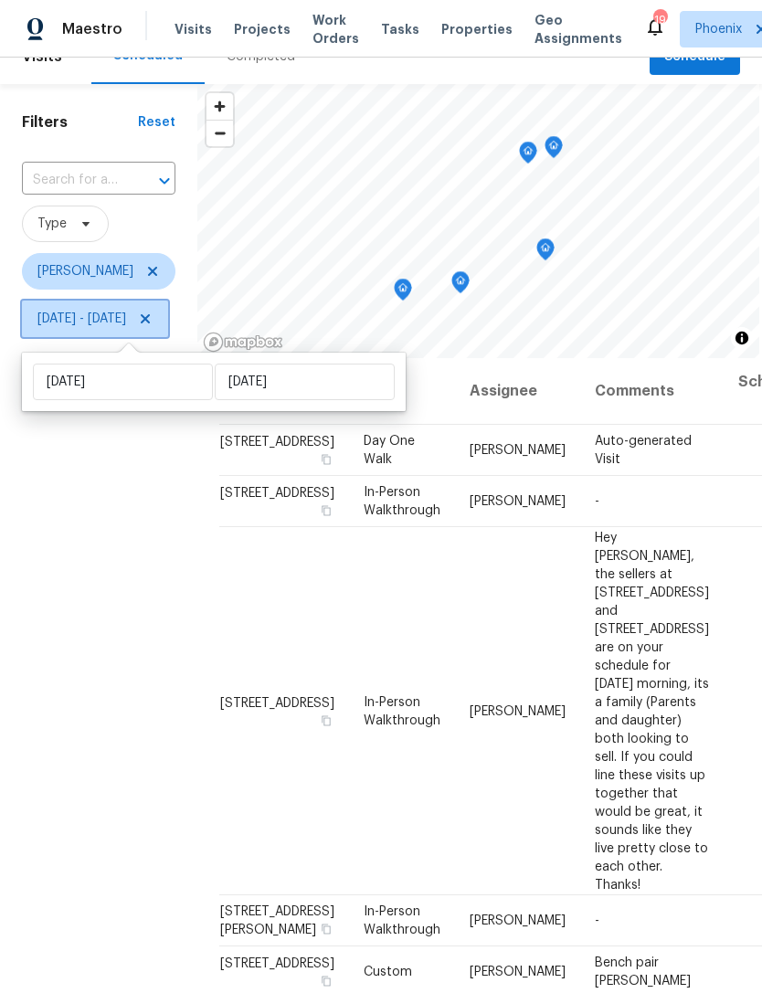
click at [153, 311] on span at bounding box center [142, 318] width 20 height 15
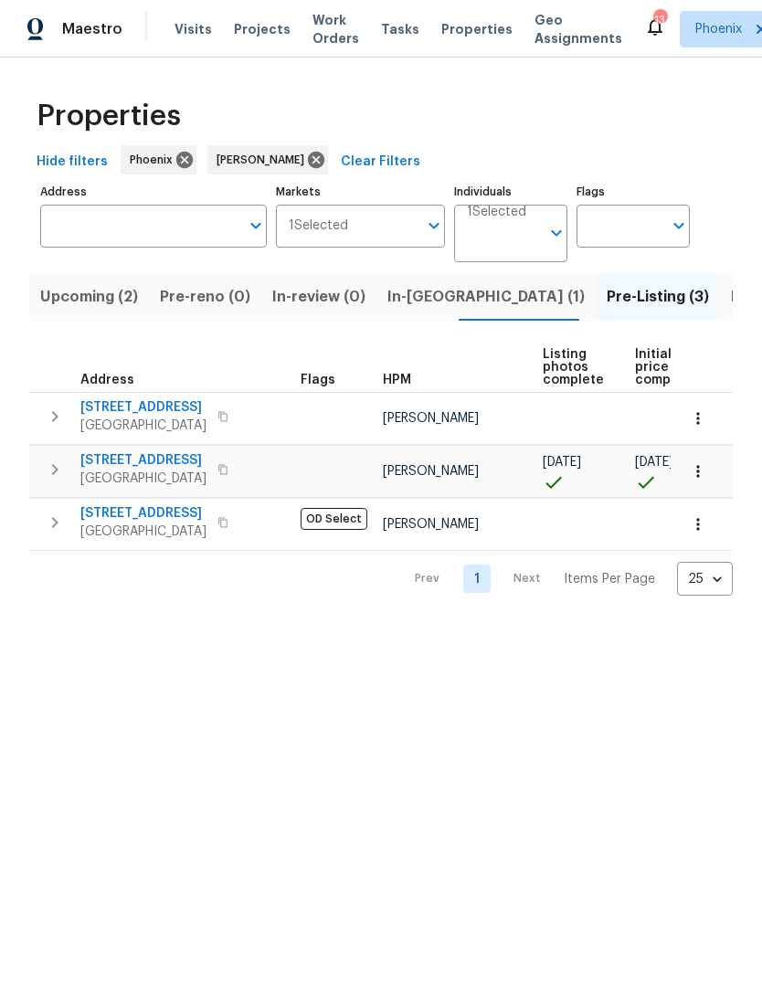
scroll to position [0, 66]
